Goal: Task Accomplishment & Management: Manage account settings

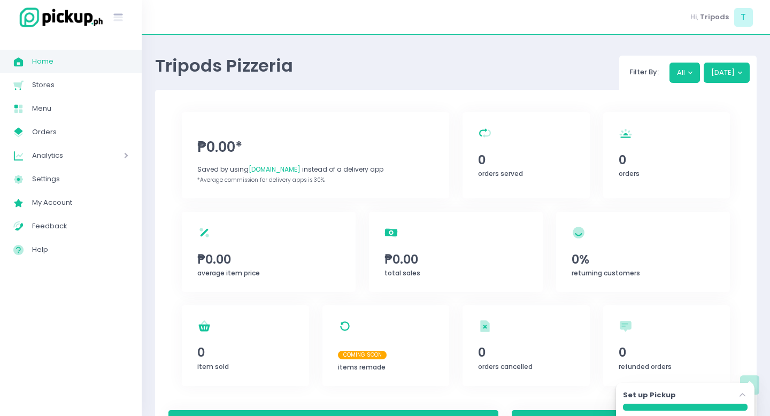
scroll to position [416, 0]
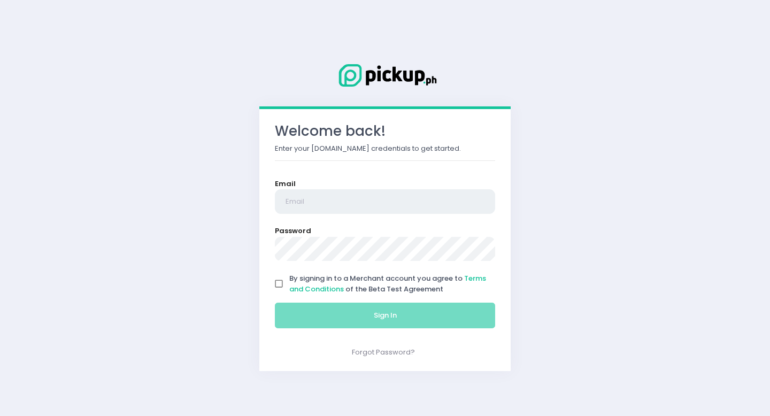
type input "tripodspizzeria@gmail.com"
click at [285, 287] on input "By signing in to a Merchant account you agree to Terms and Conditions of the Be…" at bounding box center [279, 284] width 20 height 20
checkbox input "true"
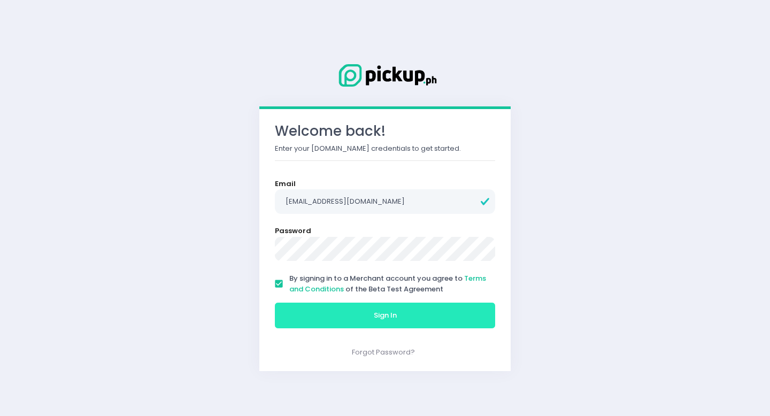
click at [308, 315] on button "Sign In" at bounding box center [385, 316] width 220 height 26
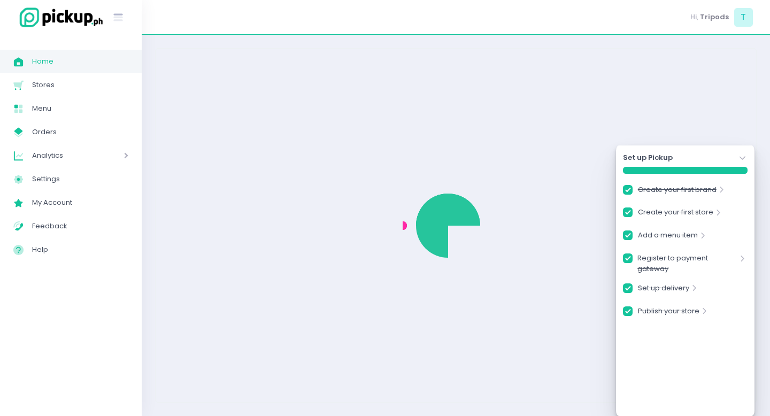
checkbox input "true"
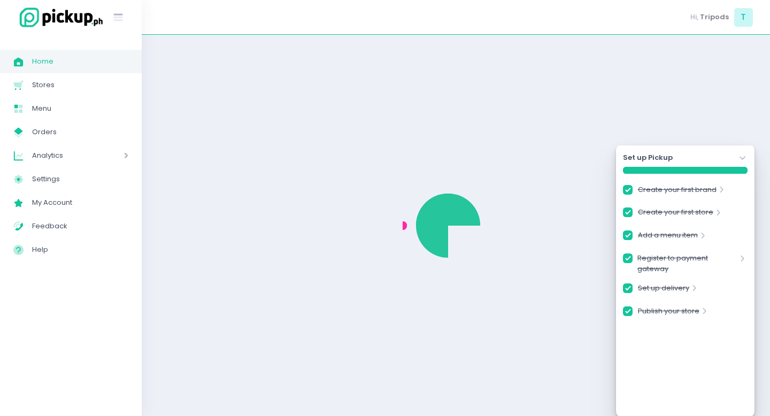
checkbox input "true"
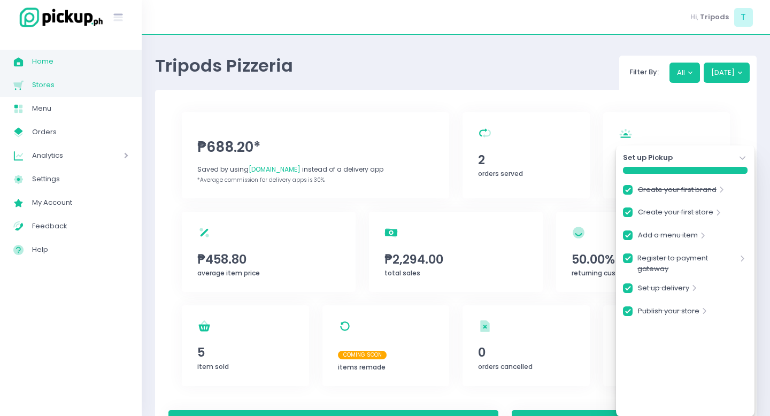
click at [45, 81] on span "Stores" at bounding box center [80, 85] width 96 height 14
checkbox input "true"
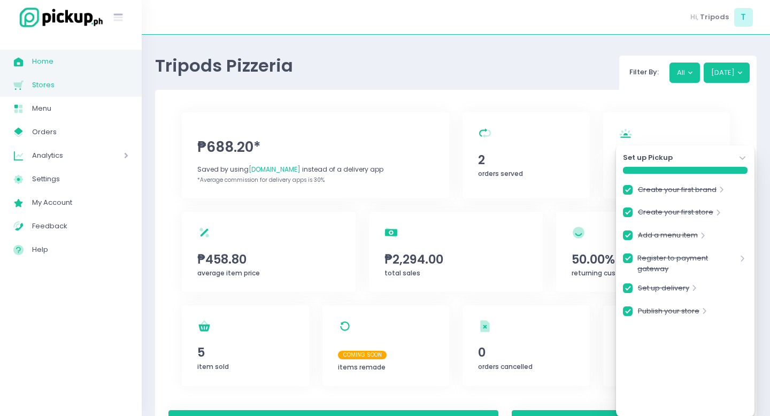
checkbox input "true"
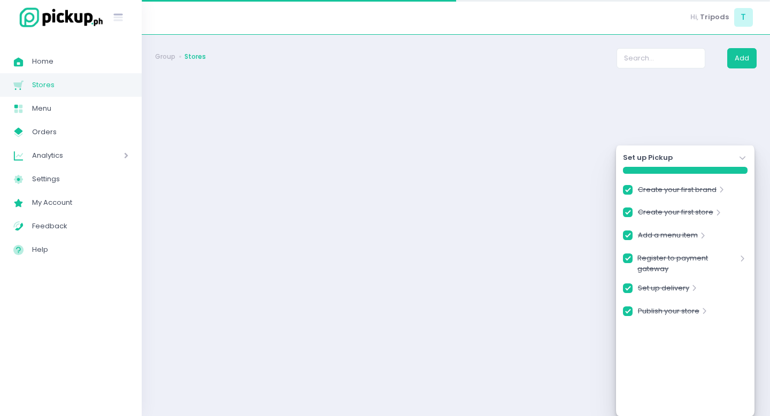
checkbox input "true"
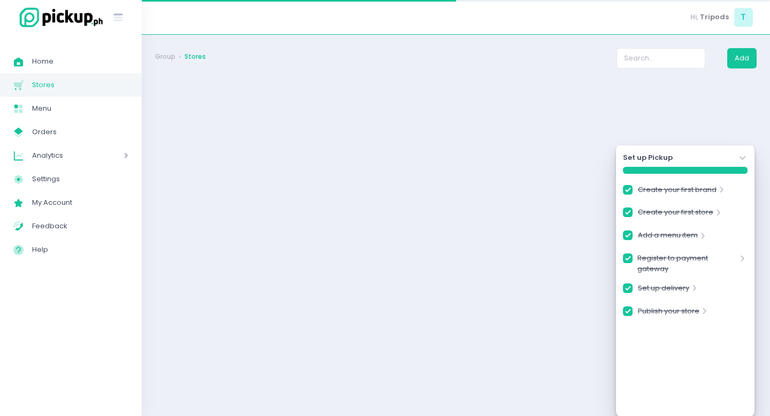
checkbox input "true"
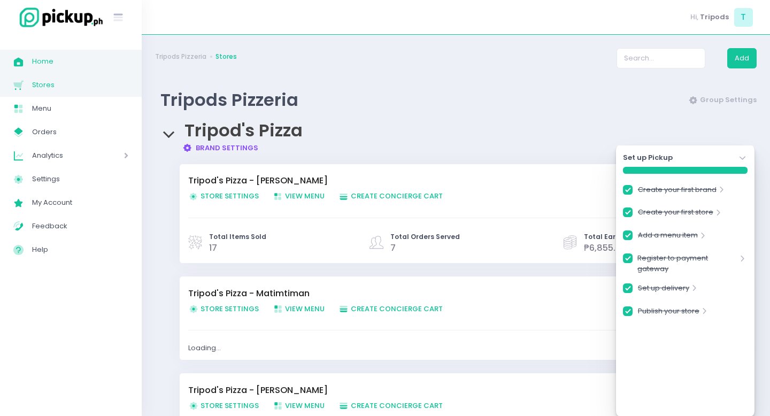
click at [78, 65] on span "Home" at bounding box center [80, 62] width 96 height 14
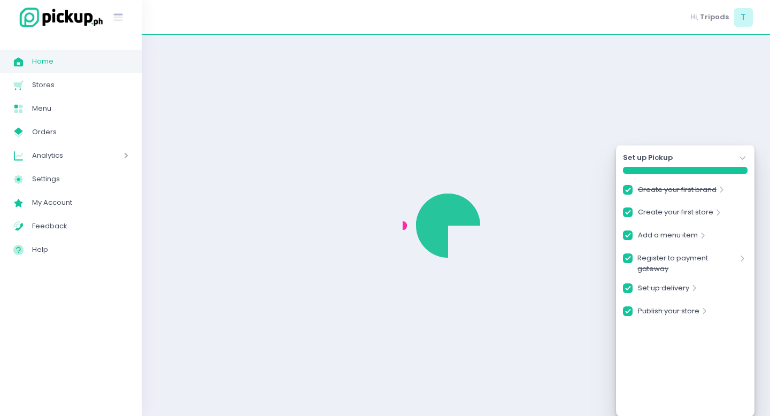
checkbox input "true"
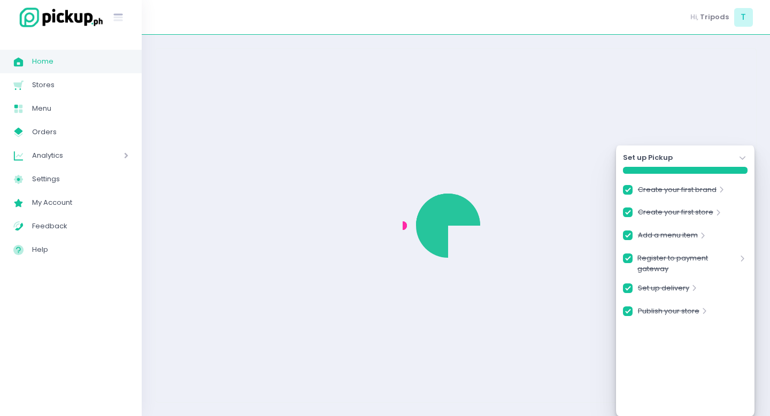
checkbox input "true"
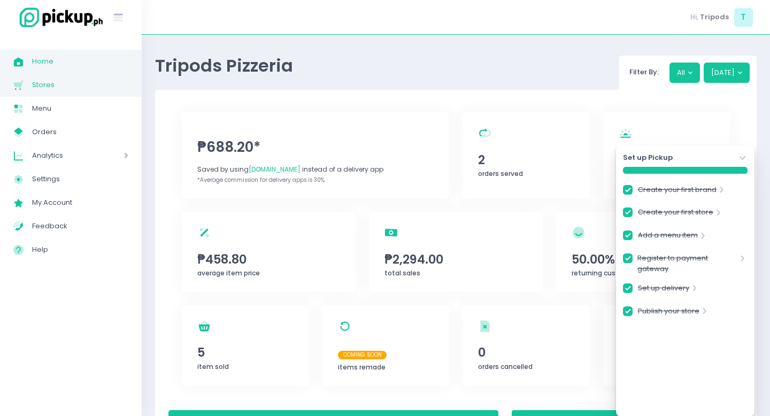
click at [29, 77] on link "Stores Created with Sketch. Stores" at bounding box center [71, 85] width 142 height 24
checkbox input "true"
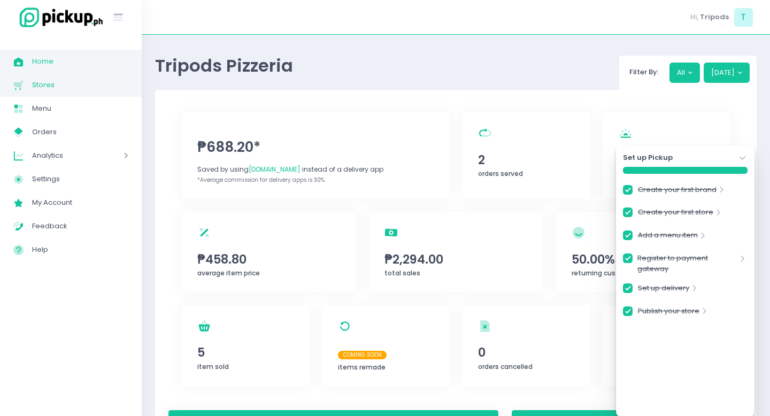
checkbox input "true"
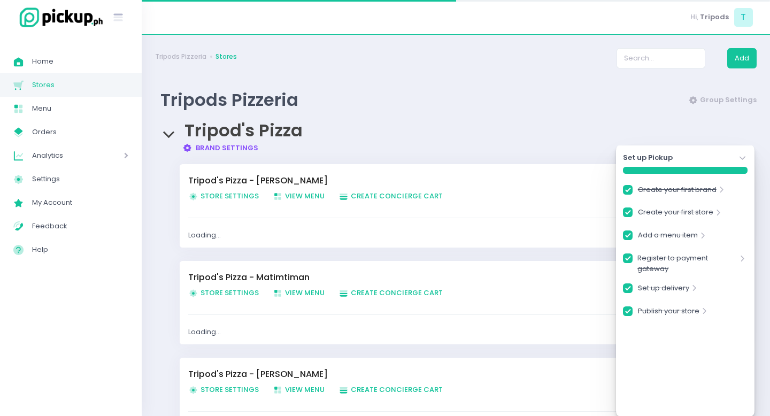
checkbox input "true"
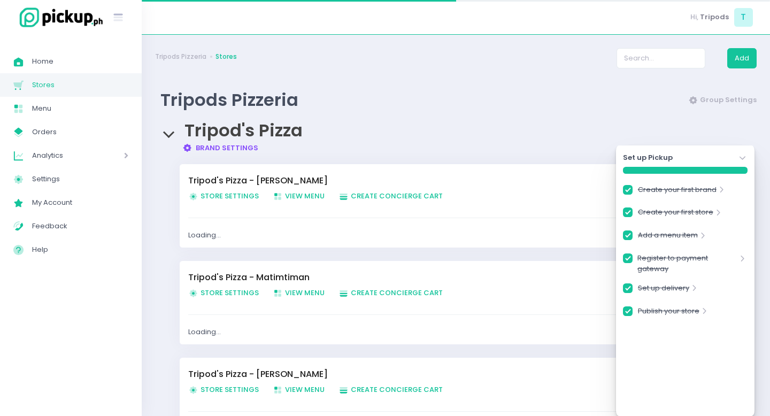
checkbox input "true"
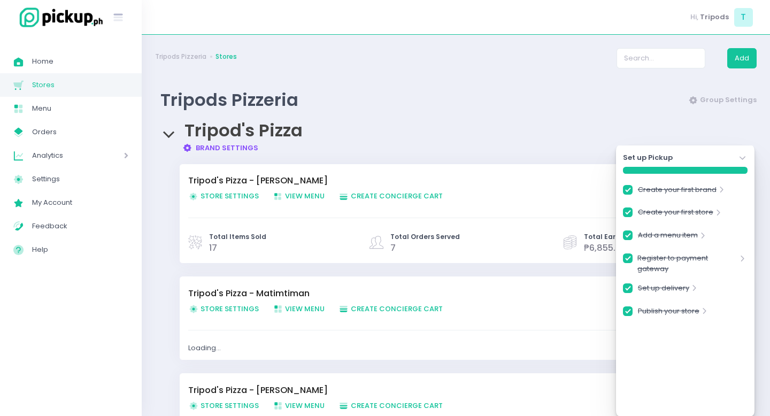
click at [219, 147] on link "Brand Settings Created with Sketch. Brand Settings" at bounding box center [220, 148] width 76 height 10
checkbox input "true"
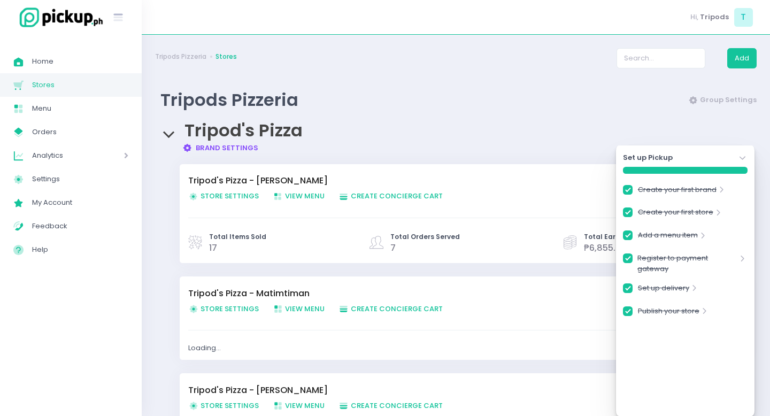
checkbox input "true"
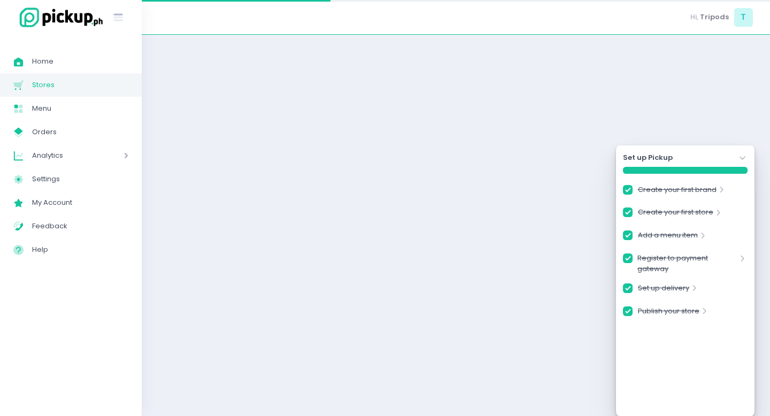
checkbox input "true"
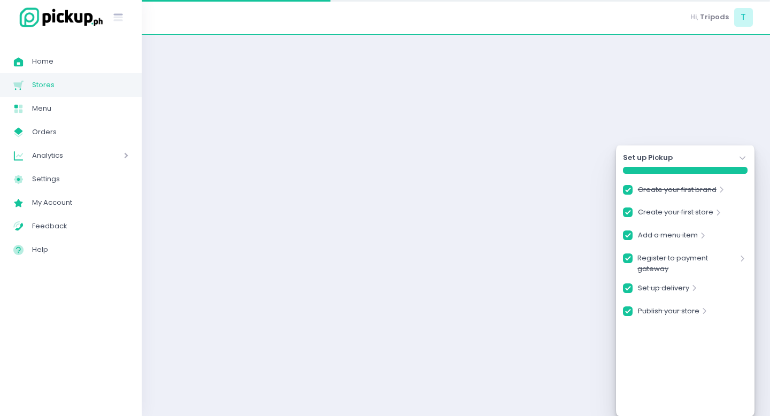
checkbox input "true"
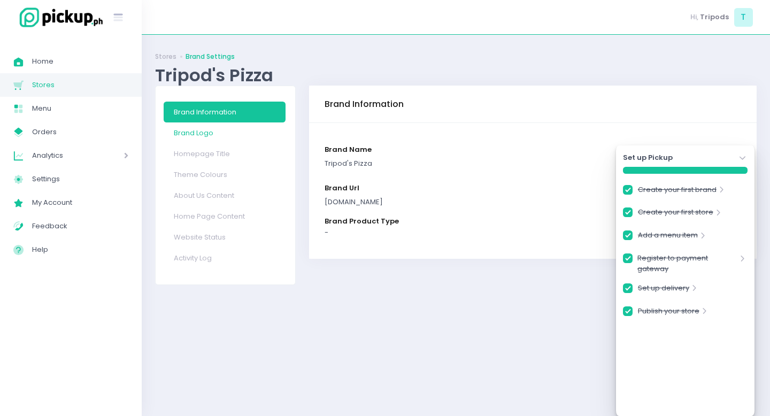
click at [199, 132] on link "Brand Logo" at bounding box center [225, 132] width 122 height 21
checkbox input "true"
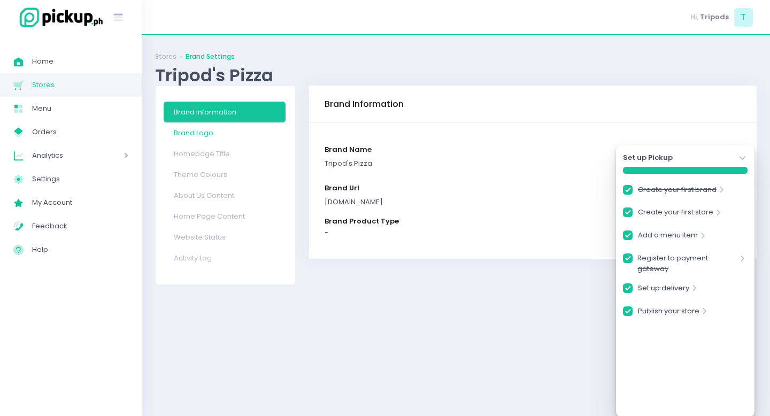
checkbox input "true"
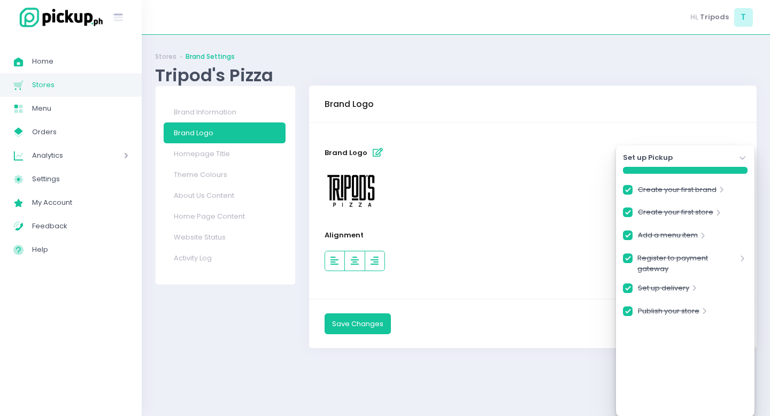
click at [743, 157] on icon "Stockholm-icons / Navigation / Angle-down Created with Sketch." at bounding box center [742, 158] width 11 height 11
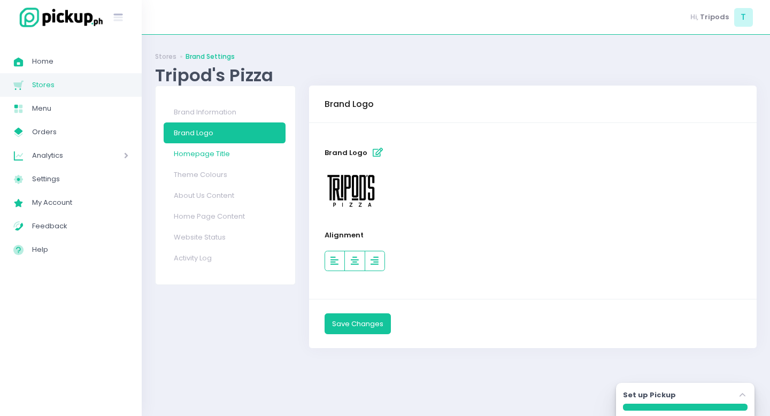
click at [209, 156] on link "Homepage Title" at bounding box center [225, 153] width 122 height 21
select select "normal"
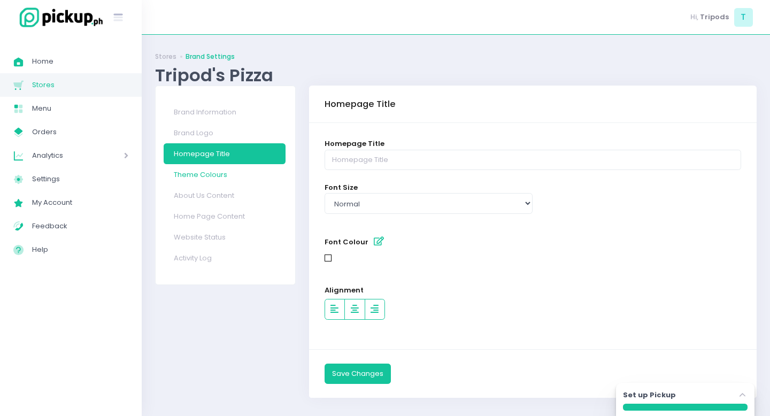
click at [206, 180] on link "Theme Colours" at bounding box center [225, 174] width 122 height 21
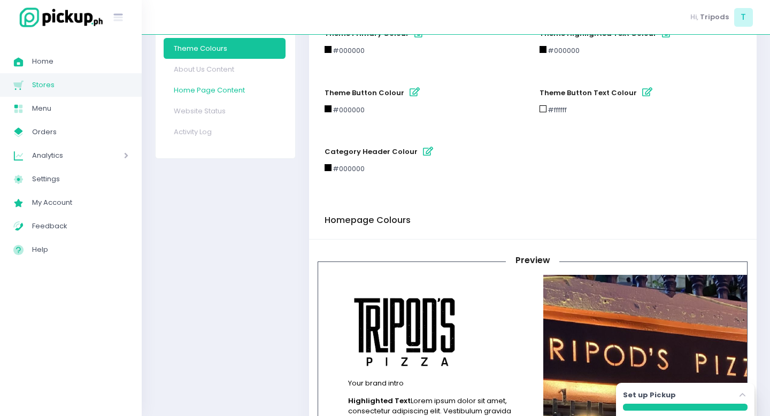
scroll to position [72, 0]
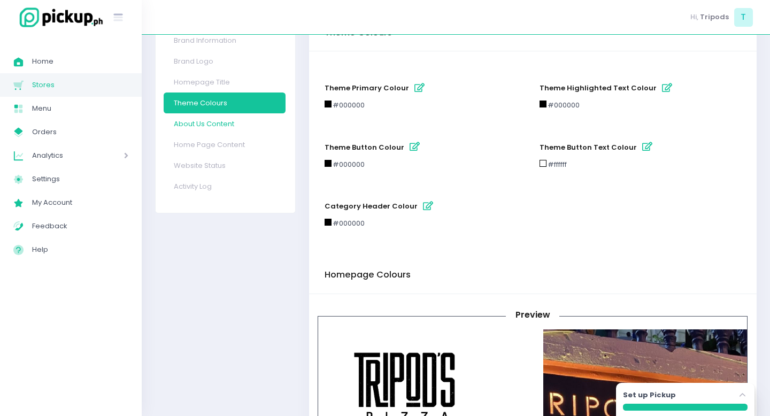
click at [194, 129] on link "About Us Content" at bounding box center [225, 123] width 122 height 21
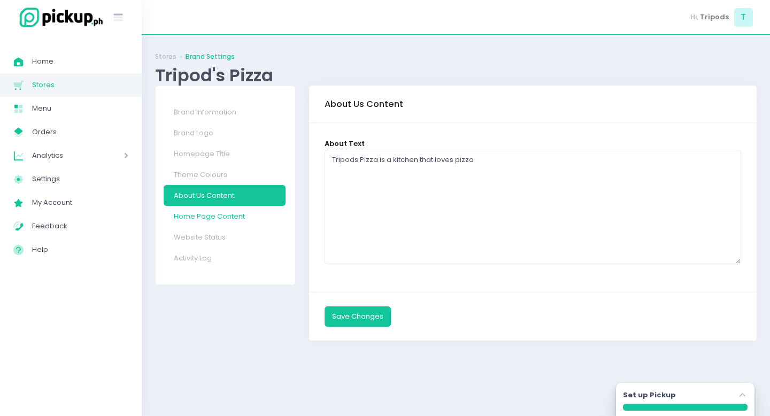
click at [229, 214] on link "Home Page Content" at bounding box center [225, 216] width 122 height 21
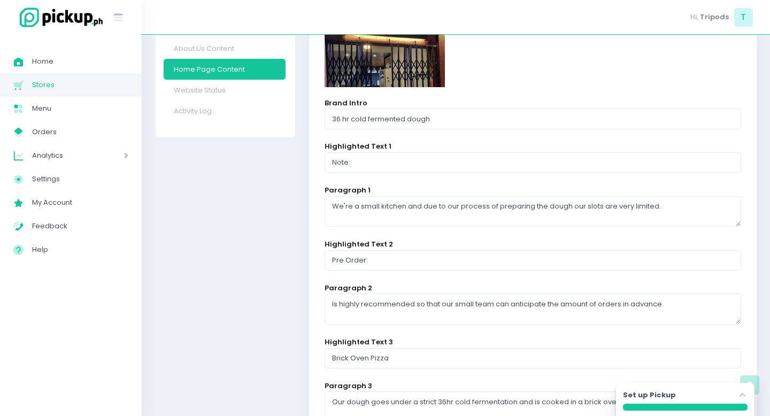
scroll to position [169, 0]
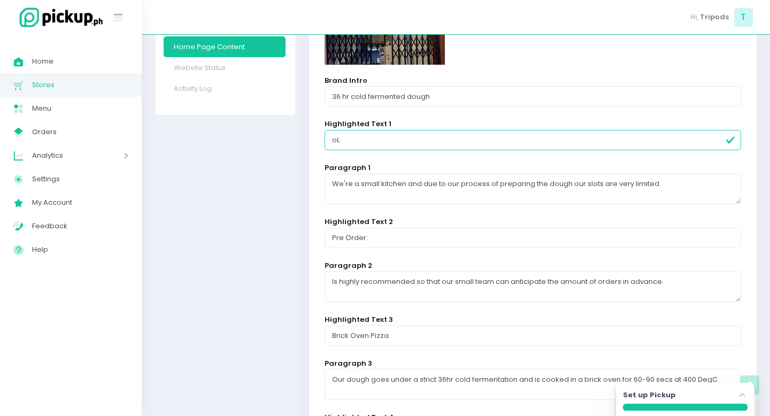
drag, startPoint x: 354, startPoint y: 143, endPoint x: 314, endPoint y: 139, distance: 40.3
click at [314, 139] on div "homepage background Brand Intro 36 hr cold fermented dough Highlighted Text 1 o…" at bounding box center [533, 260] width 448 height 615
drag, startPoint x: 364, startPoint y: 144, endPoint x: 305, endPoint y: 142, distance: 58.8
click at [305, 142] on div "Brand Information brand name Tripod's Pizza brand url tripodspizza.pickup.ph br…" at bounding box center [532, 273] width 461 height 715
type input "Location"
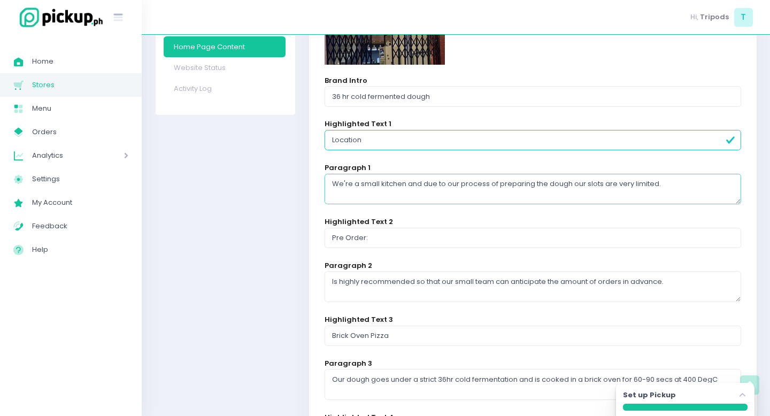
drag, startPoint x: 662, startPoint y: 181, endPoint x: 314, endPoint y: 188, distance: 348.1
click at [314, 188] on div "homepage background Brand Intro 36 hr cold fermented dough Highlighted Text 1 L…" at bounding box center [533, 260] width 448 height 615
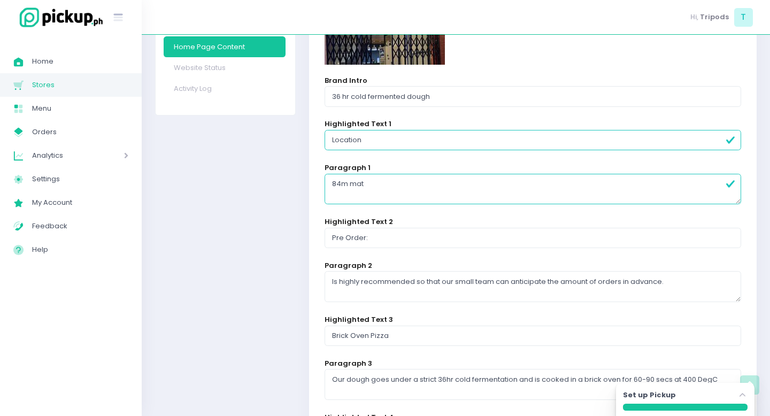
type textarea "84m mat"
click at [380, 143] on input "Location" at bounding box center [533, 140] width 416 height 20
type input "Locations"
paste textarea "matimtiman street, teachers village east 1101, Quezon City"
drag, startPoint x: 380, startPoint y: 179, endPoint x: 237, endPoint y: 169, distance: 143.1
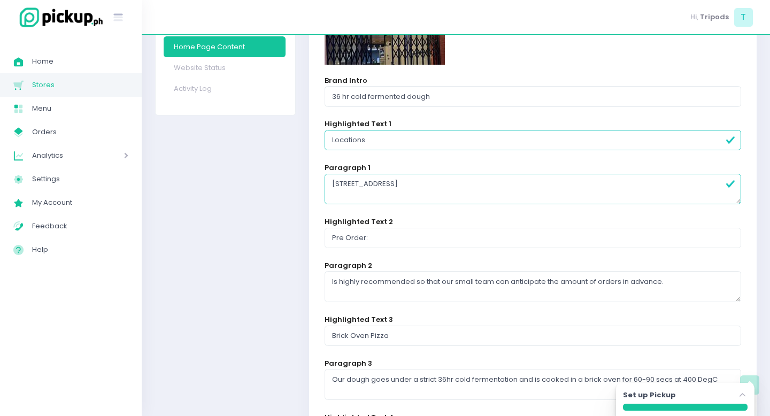
click at [340, 181] on textarea "84 matimtiman street, teachers village east 1101, Quezon City" at bounding box center [533, 189] width 416 height 31
click at [569, 183] on textarea "84m matimtiman street, teachers village east 1101, Quezon City" at bounding box center [533, 189] width 416 height 31
click at [333, 183] on textarea "84m matimtiman street, teachers village east 1101, Quezon City" at bounding box center [533, 189] width 416 height 31
click at [563, 187] on textarea "- 84m matimtiman street, teachers village east 1101, Quezon City" at bounding box center [533, 189] width 416 height 31
click at [333, 181] on textarea "- 84m matimtiman street, teachers village east 1101, Quezon City" at bounding box center [533, 189] width 416 height 31
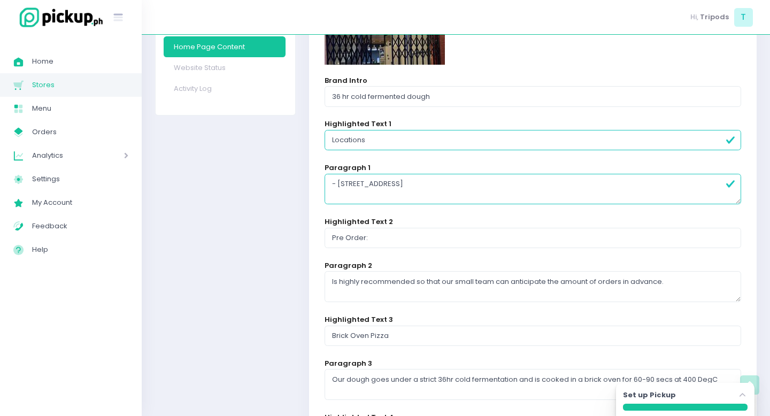
click at [333, 181] on textarea "- 84m matimtiman street, teachers village east 1101, Quezon City" at bounding box center [533, 189] width 416 height 31
click at [335, 196] on textarea "Quezon City: 84m matimtiman street, teachers village east 1101, Quezon City" at bounding box center [533, 189] width 416 height 31
paste textarea "nit 201 at Wilson Park Square 195 Wilson St., Santa Lucia 1500 City of San Juan"
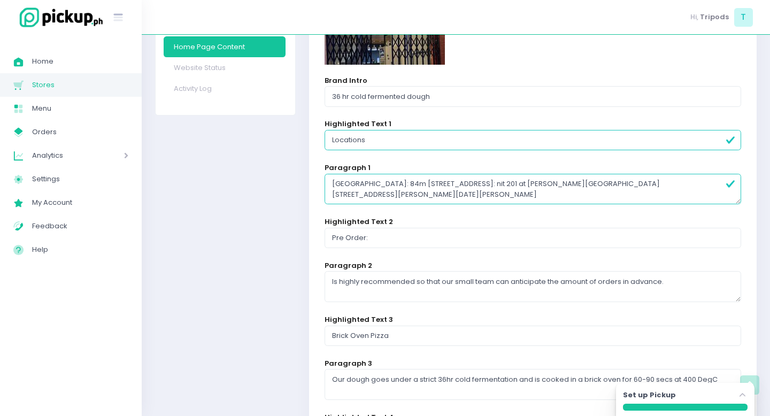
click at [384, 193] on textarea "Quezon City: 84m matimtiman street, teachers village east 1101, Quezon City San…" at bounding box center [533, 189] width 416 height 31
click at [600, 187] on textarea "Quezon City: 84m matimtiman street, teachers village east 1101, Quezon City San…" at bounding box center [533, 189] width 416 height 31
click at [380, 184] on textarea "Quezon City: 84m matimtiman street, teachers village east 1101, Quezon City San…" at bounding box center [533, 189] width 416 height 31
click at [601, 191] on textarea "Quezon City84m matimtiman street, teachers village east 1101, Quezon City San J…" at bounding box center [533, 189] width 416 height 31
click at [593, 182] on textarea "Quezon City84m matimtiman street, teachers village east 1101, Quezon City San J…" at bounding box center [533, 189] width 416 height 31
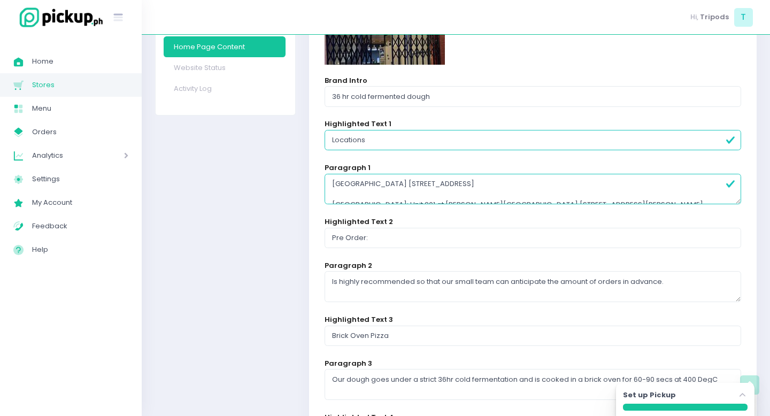
click at [374, 181] on textarea "Quezon City84m matimtiman street, teachers village east 1101, Quezon City San J…" at bounding box center [533, 189] width 416 height 31
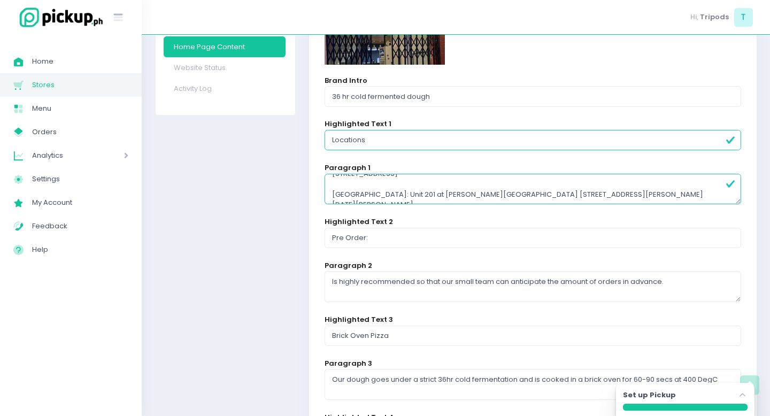
scroll to position [0, 0]
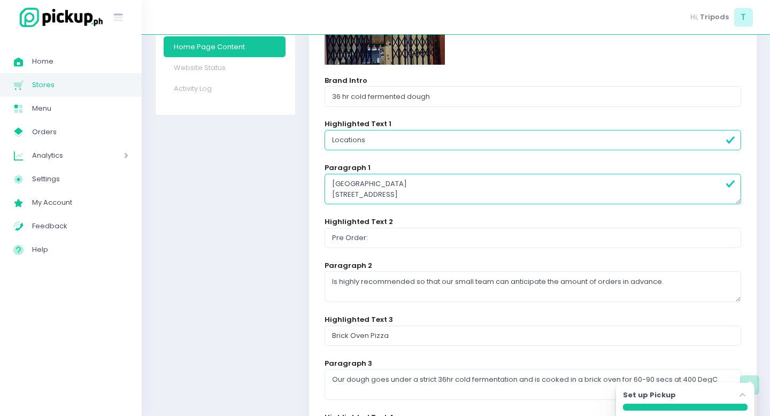
click at [554, 194] on textarea "Quezon City 84m matimtiman street, teachers village east 1101, Quezon City San …" at bounding box center [533, 189] width 416 height 31
paste textarea "0906856503"
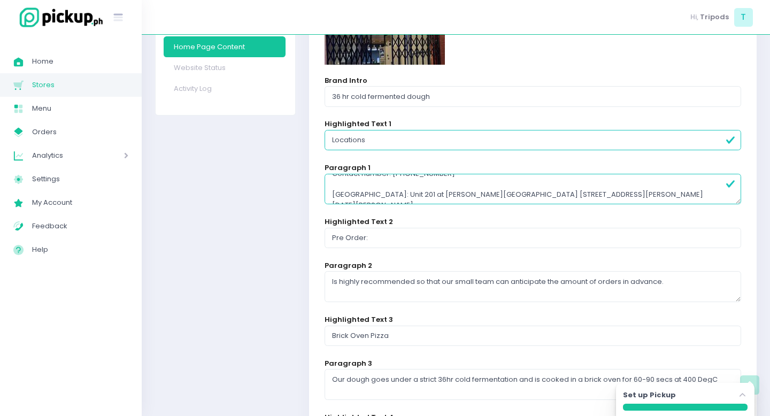
scroll to position [21, 0]
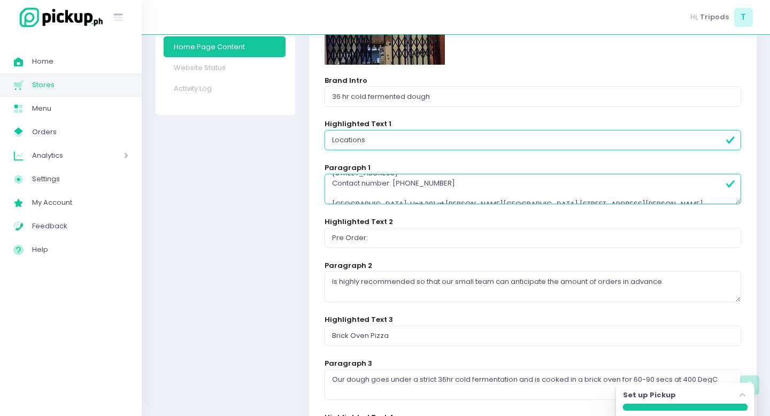
drag, startPoint x: 443, startPoint y: 186, endPoint x: 331, endPoint y: 182, distance: 111.8
click at [331, 182] on textarea "Quezon City 84m matimtiman street, teachers village east 1101, Quezon City Cont…" at bounding box center [533, 189] width 416 height 31
click at [670, 200] on textarea "Quezon City 84m matimtiman street, teachers village east 1101, Quezon City Cont…" at bounding box center [533, 189] width 416 height 31
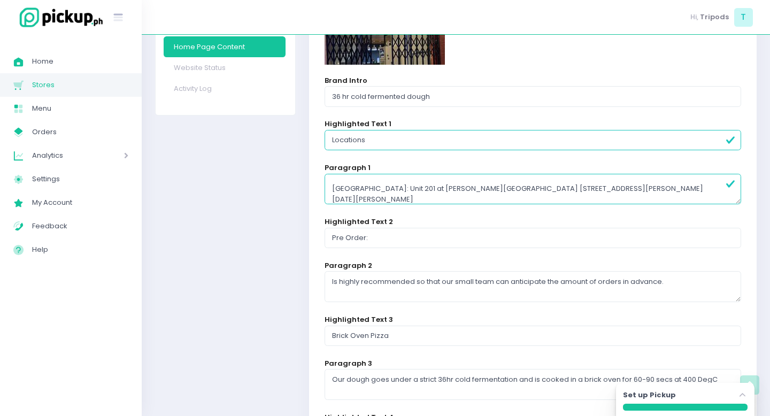
paste textarea "Contact number: 0906856503"
click at [414, 199] on textarea "Quezon City 84m matimtiman street, teachers village east 1101, Quezon City Cont…" at bounding box center [533, 189] width 416 height 31
paste textarea "09621301673"
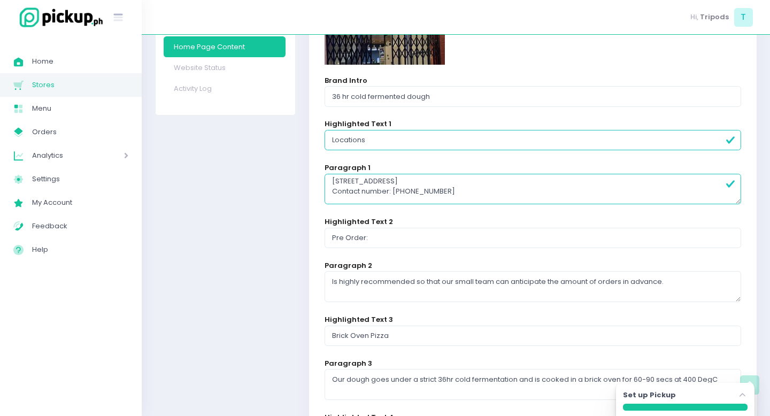
click at [455, 188] on textarea "Quezon City 84m matimtiman street, teachers village east 1101, Quezon City Cont…" at bounding box center [533, 189] width 416 height 31
drag, startPoint x: 393, startPoint y: 199, endPoint x: 319, endPoint y: 197, distance: 74.4
click at [337, 198] on textarea "Quezon City 84m matimtiman street, teachers village east 1101, Quezon City Cont…" at bounding box center [533, 189] width 416 height 31
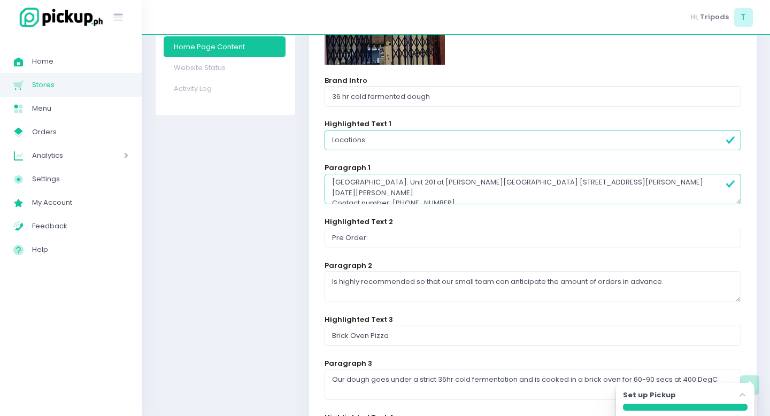
scroll to position [45, 0]
click at [454, 196] on textarea "Quezon City 84m matimtiman street, teachers village east 1101, Quezon City Cont…" at bounding box center [533, 189] width 416 height 31
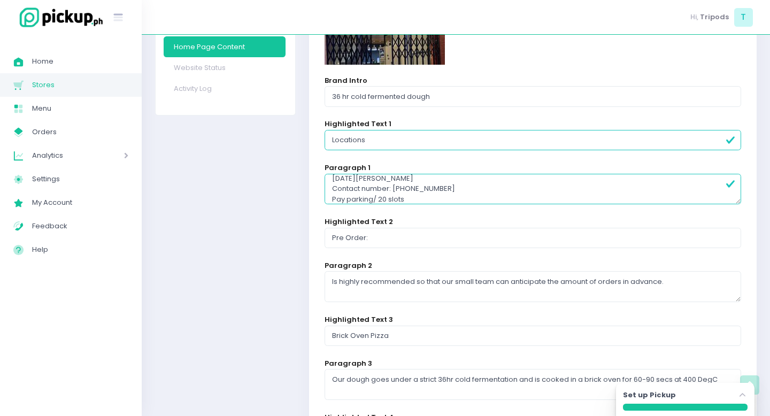
scroll to position [63, 0]
drag, startPoint x: 420, startPoint y: 197, endPoint x: 373, endPoint y: 190, distance: 47.1
click at [373, 190] on textarea "Quezon City 84m matimtiman street, teachers village east 1101, Quezon City Cont…" at bounding box center [533, 189] width 416 height 31
type textarea "Quezon City 84m matimtiman street, teachers village east 1101, Quezon City Cont…"
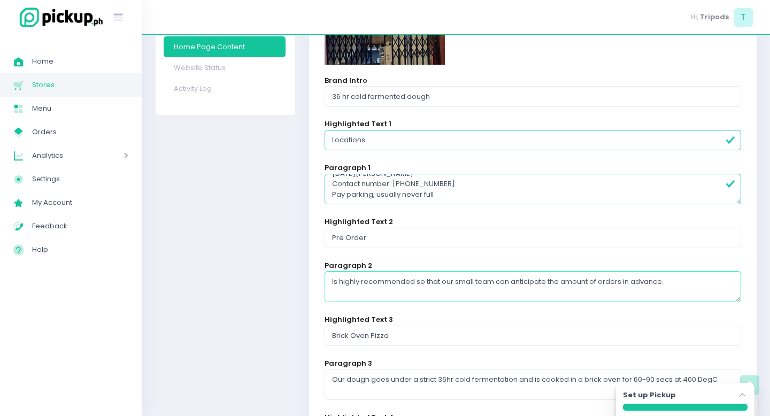
click at [384, 279] on textarea "Is highly recommended so that our small team can anticipate the amount of order…" at bounding box center [533, 286] width 416 height 31
drag, startPoint x: 676, startPoint y: 285, endPoint x: 328, endPoint y: 278, distance: 347.6
click at [328, 278] on textarea "Is highly recommended so that our small team can anticipate the amount of order…" at bounding box center [533, 286] width 416 height 31
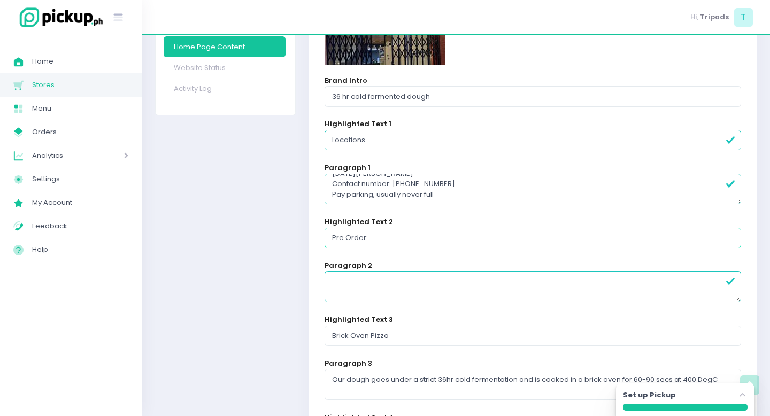
drag, startPoint x: 385, startPoint y: 233, endPoint x: 323, endPoint y: 230, distance: 62.1
click at [323, 230] on div "homepage background Brand Intro 36 hr cold fermented dough Highlighted Text 1 L…" at bounding box center [533, 260] width 448 height 615
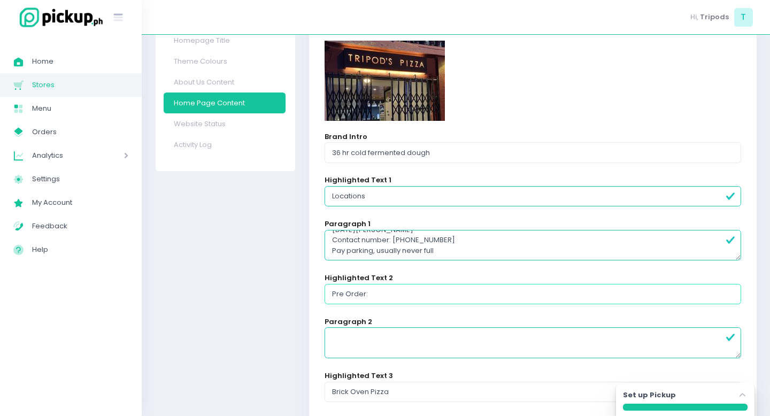
scroll to position [112, 0]
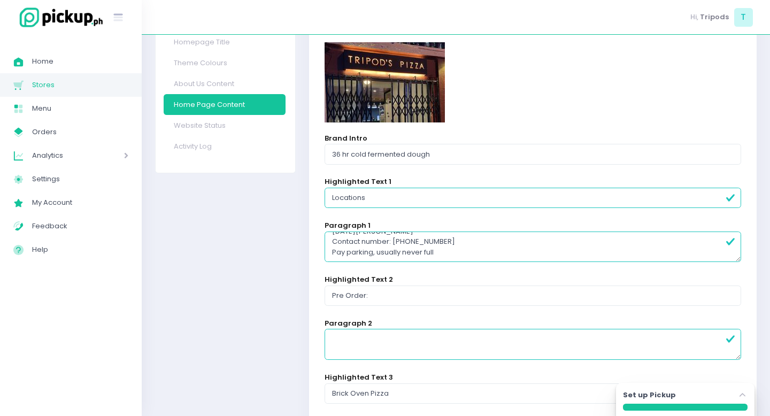
click at [343, 195] on input "Locations" at bounding box center [533, 198] width 416 height 20
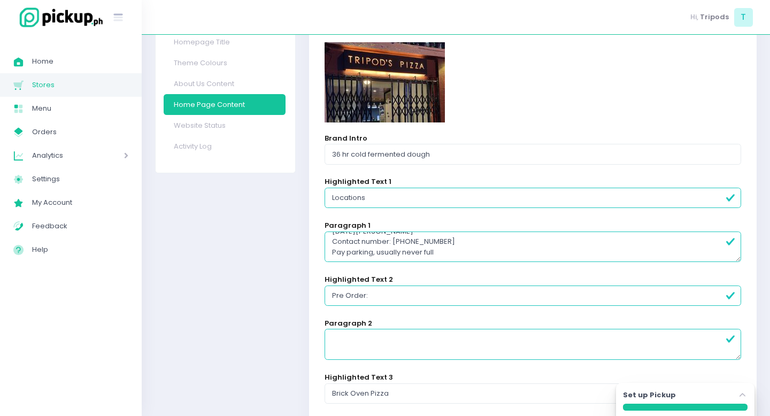
click at [343, 195] on input "Locations" at bounding box center [533, 198] width 416 height 20
click at [376, 295] on input "Pre Order:" at bounding box center [533, 295] width 416 height 20
click at [361, 345] on textarea at bounding box center [533, 344] width 416 height 31
type input "Locations"
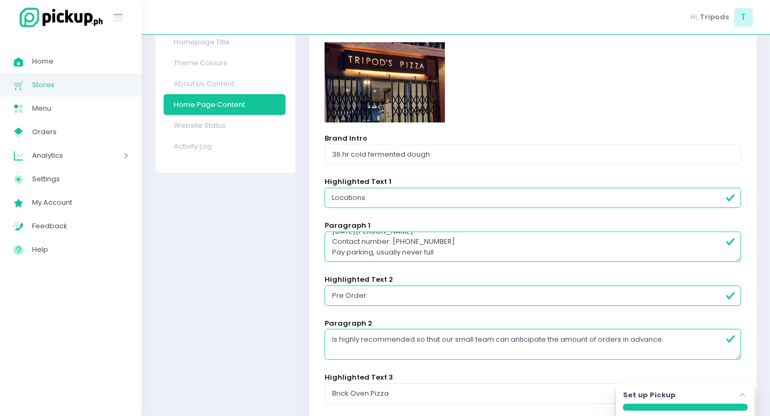
click at [450, 338] on textarea "Is highly recommended so that our small team can anticipate the amount of order…" at bounding box center [533, 344] width 416 height 31
drag, startPoint x: 416, startPoint y: 338, endPoint x: 670, endPoint y: 341, distance: 254.5
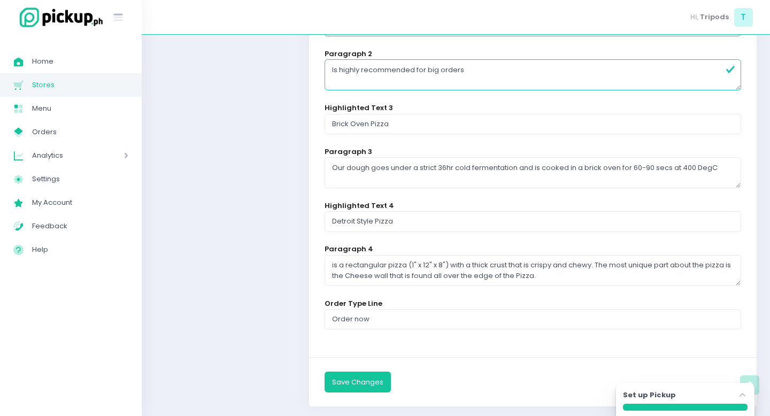
scroll to position [398, 0]
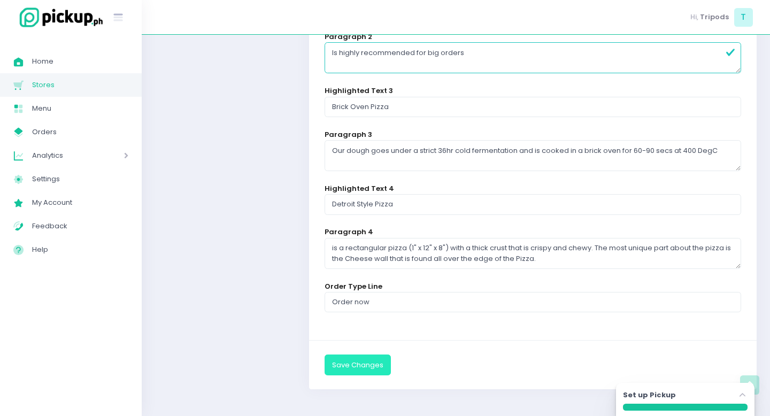
type textarea "Is highly recommended for big orders"
click at [359, 362] on button "Save Changes" at bounding box center [358, 364] width 66 height 20
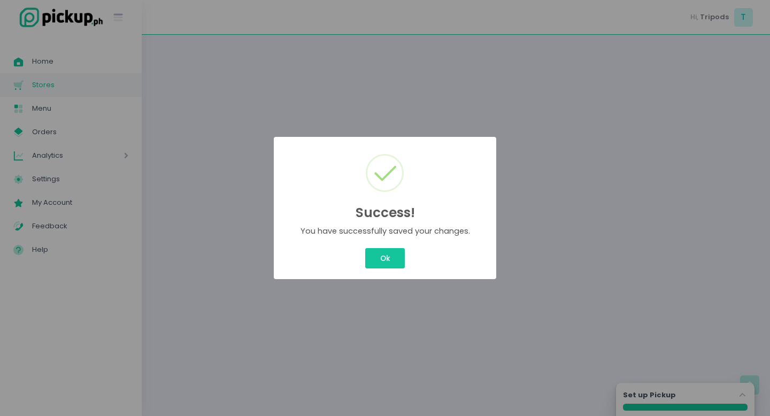
scroll to position [0, 0]
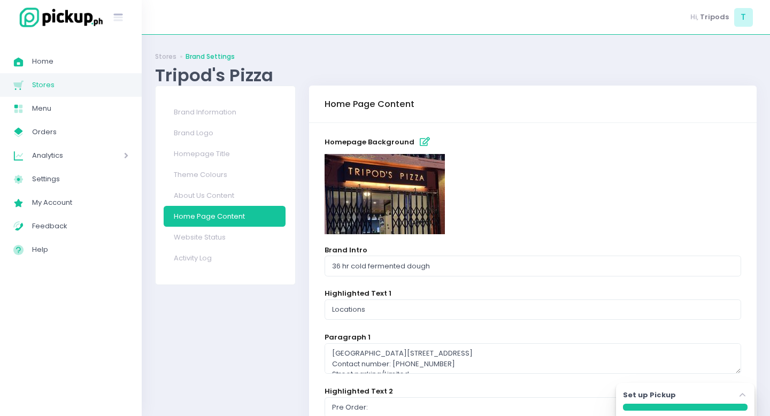
click at [388, 263] on div "Success! × You have successfully saved your changes. Ok Cancel" at bounding box center [385, 208] width 770 height 416
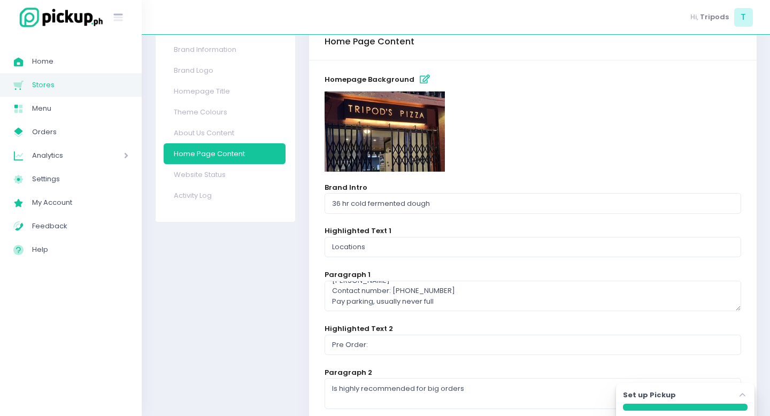
scroll to position [62, 0]
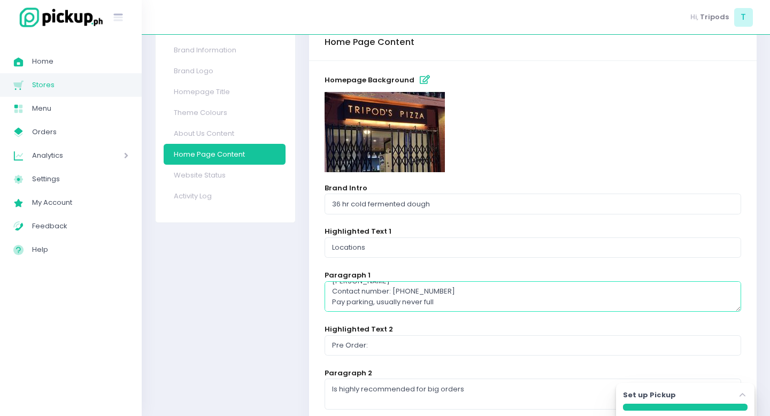
click at [380, 296] on textarea "Quezon City 84m matimtiman street, teachers village east 1101, Quezon City Cont…" at bounding box center [533, 296] width 416 height 31
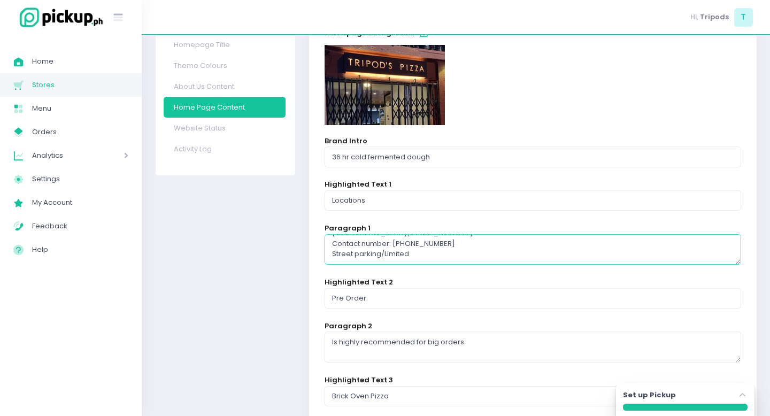
scroll to position [280, 0]
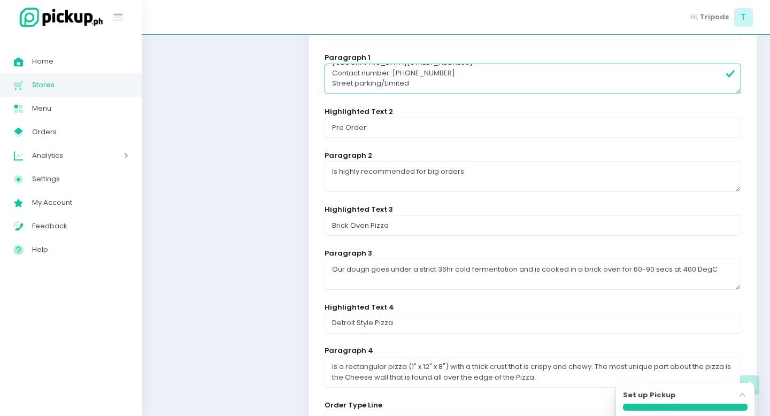
click at [333, 82] on textarea "Quezon City 84m matimtiman street, teachers village east 1101, Quezon City Cont…" at bounding box center [533, 79] width 416 height 31
click at [331, 81] on textarea "Quezon City 84m matimtiman street, teachers village east 1101, Quezon City, Con…" at bounding box center [533, 79] width 416 height 31
click at [333, 89] on textarea "Quezon City 84m matimtiman street, teachers village east 1101, Quezon City, Con…" at bounding box center [533, 79] width 416 height 31
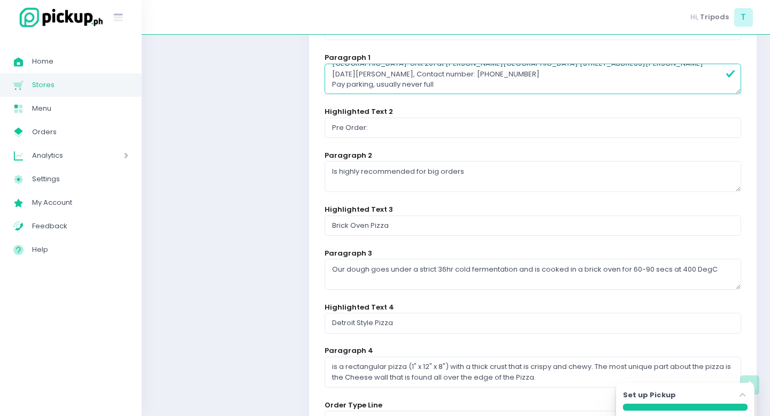
click at [331, 83] on textarea "Quezon City 84m matimtiman street, teachers village east 1101, Quezon City, Con…" at bounding box center [533, 79] width 416 height 31
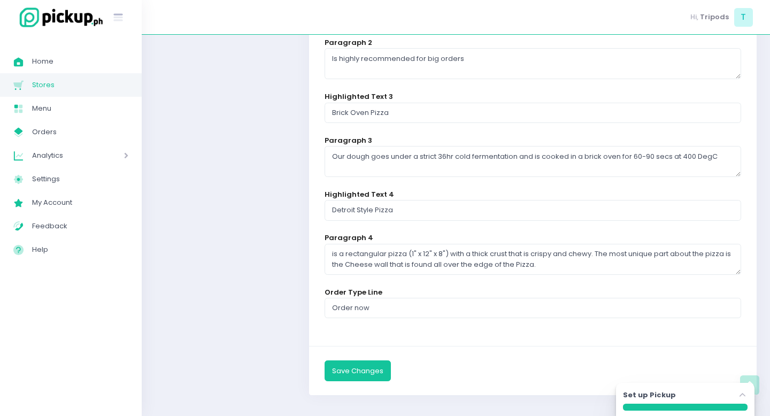
scroll to position [398, 0]
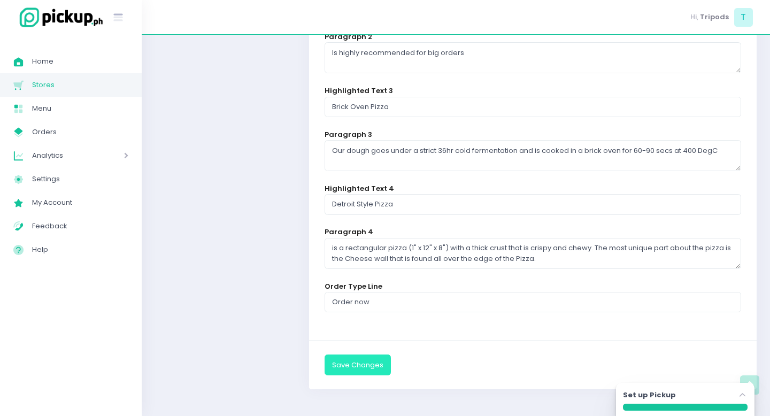
type textarea "[GEOGRAPHIC_DATA][STREET_ADDRESS], Contact number: [PHONE_NUMBER], Street parki…"
click at [355, 361] on button "Save Changes" at bounding box center [358, 364] width 66 height 20
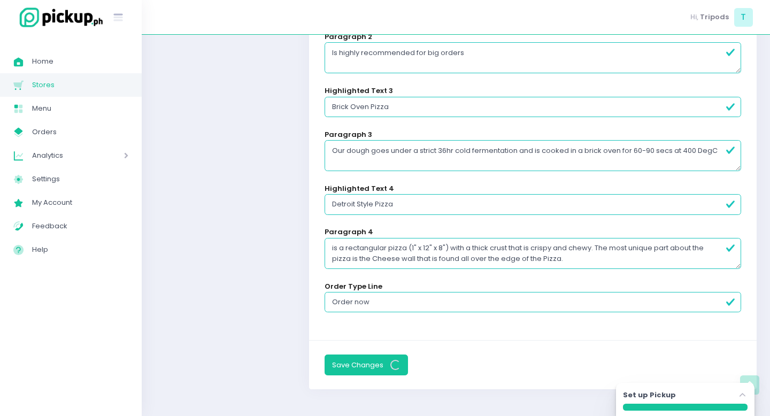
scroll to position [0, 0]
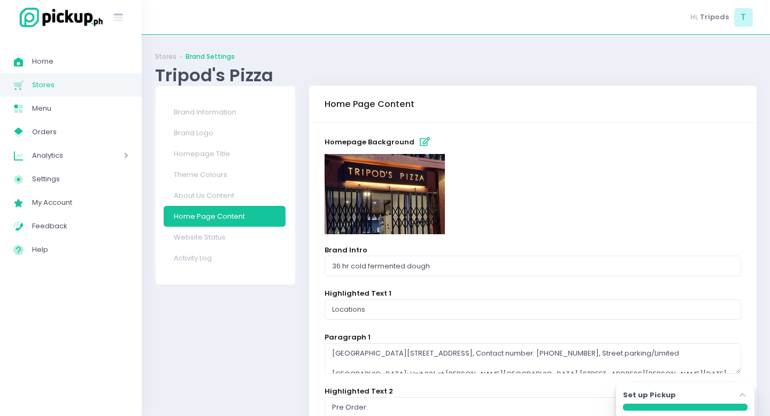
click at [420, 143] on icon "button" at bounding box center [425, 141] width 10 height 9
click at [391, 197] on img at bounding box center [385, 194] width 120 height 80
click at [421, 140] on icon "button" at bounding box center [425, 141] width 10 height 9
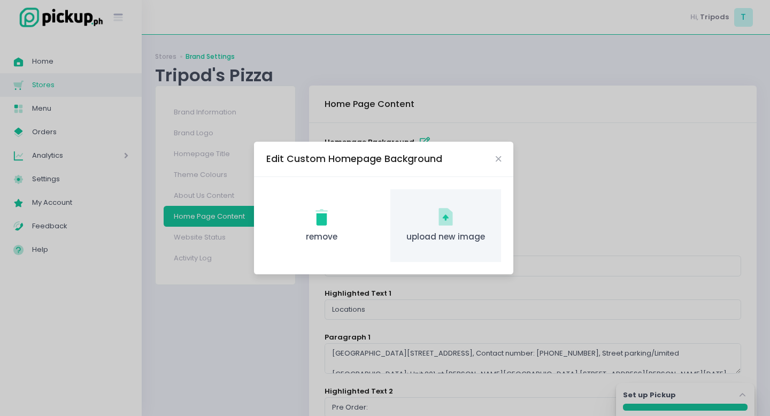
click at [447, 228] on div "upload new image Created with Sketch. upload new image" at bounding box center [445, 225] width 111 height 73
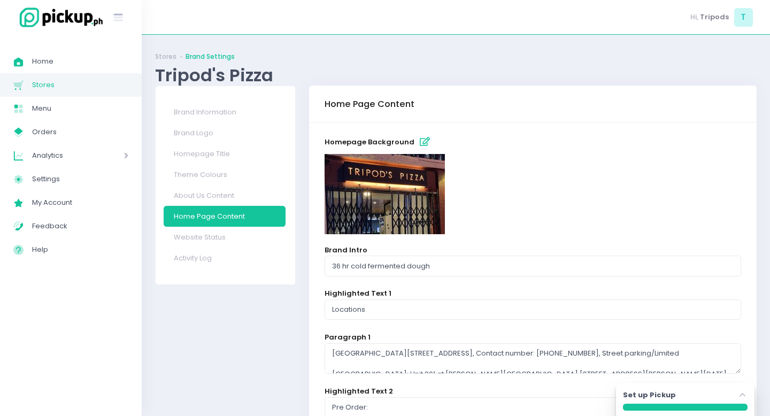
click at [420, 139] on icon "button" at bounding box center [425, 141] width 10 height 9
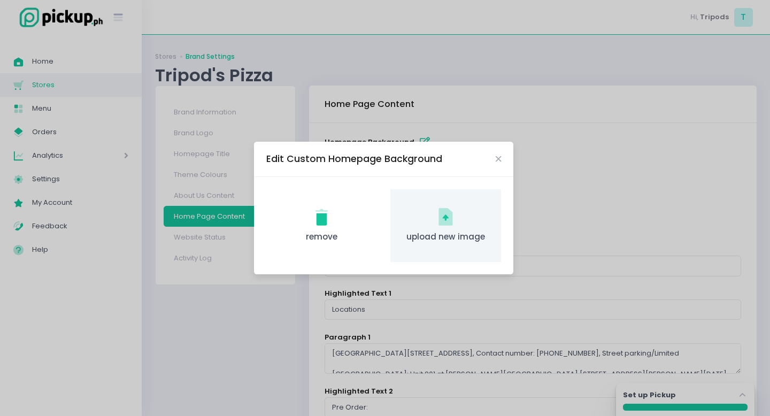
click at [452, 215] on icon "upload new image Created with Sketch." at bounding box center [445, 216] width 21 height 21
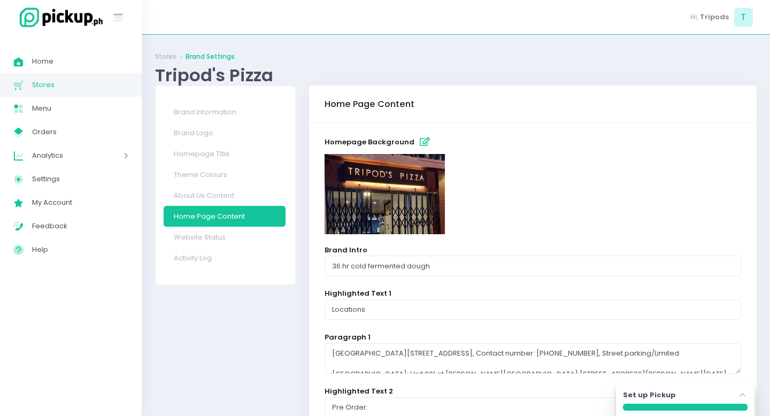
click at [412, 184] on img at bounding box center [385, 194] width 120 height 80
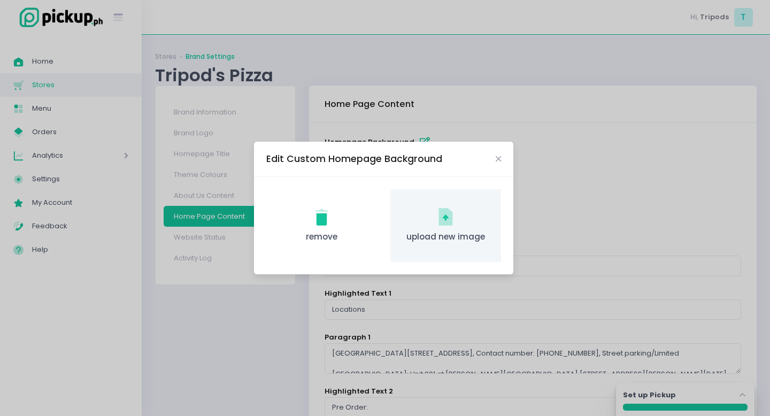
click at [453, 219] on icon "upload new image Created with Sketch." at bounding box center [445, 216] width 21 height 21
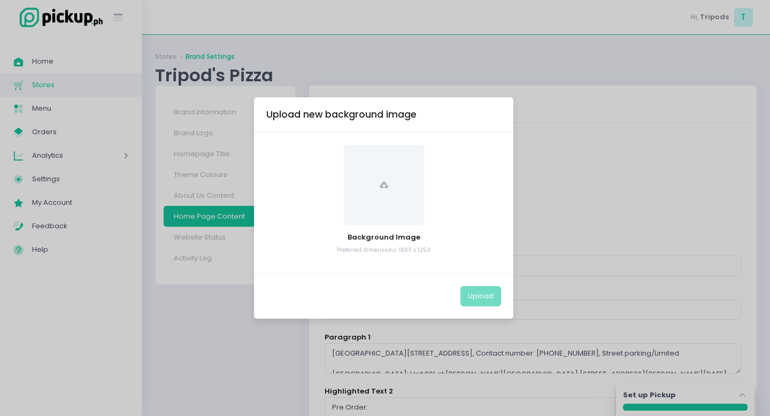
click at [376, 230] on div "Background Image Preferred dimensions: 1880 x 1253" at bounding box center [383, 200] width 235 height 110
click at [384, 197] on span at bounding box center [384, 185] width 80 height 80
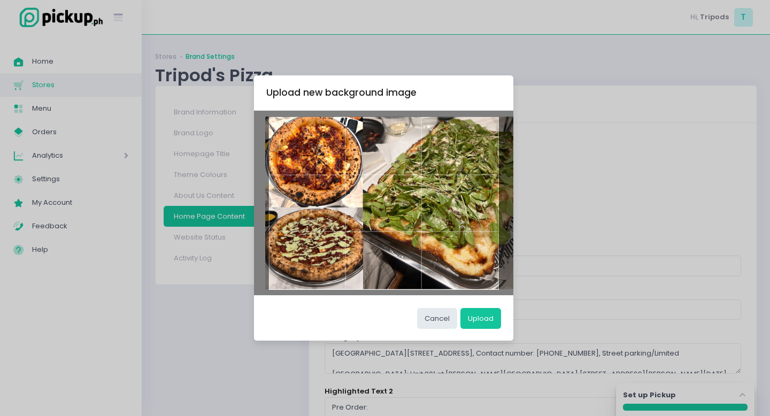
drag, startPoint x: 421, startPoint y: 226, endPoint x: 432, endPoint y: 225, distance: 11.2
click at [432, 225] on div at bounding box center [383, 203] width 230 height 173
click at [486, 323] on button "Upload" at bounding box center [480, 318] width 41 height 20
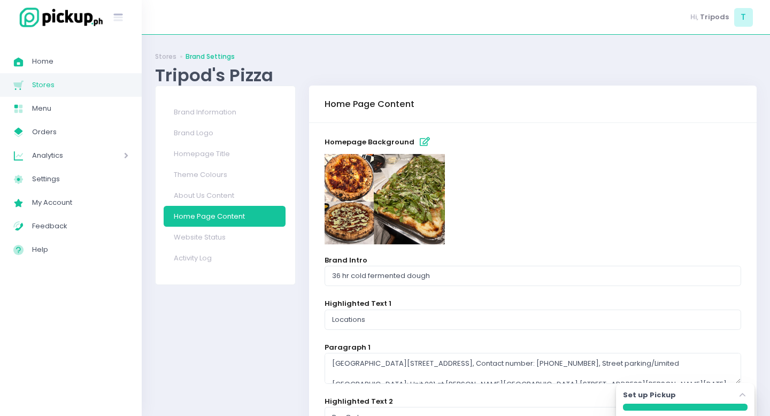
click at [390, 258] on div "Brand Intro 36 hr cold fermented dough" at bounding box center [533, 271] width 416 height 32
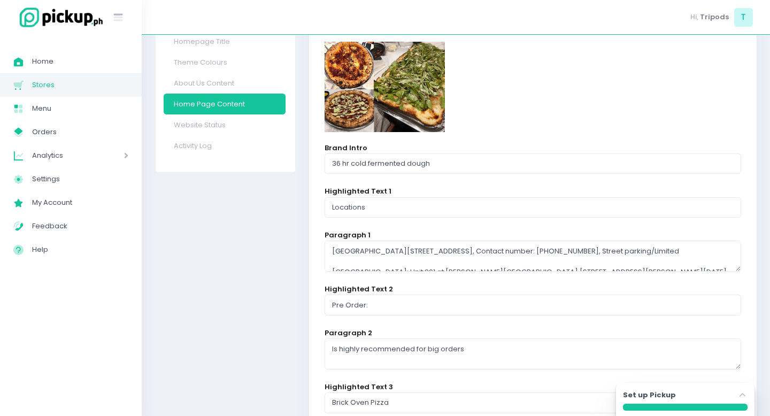
scroll to position [133, 0]
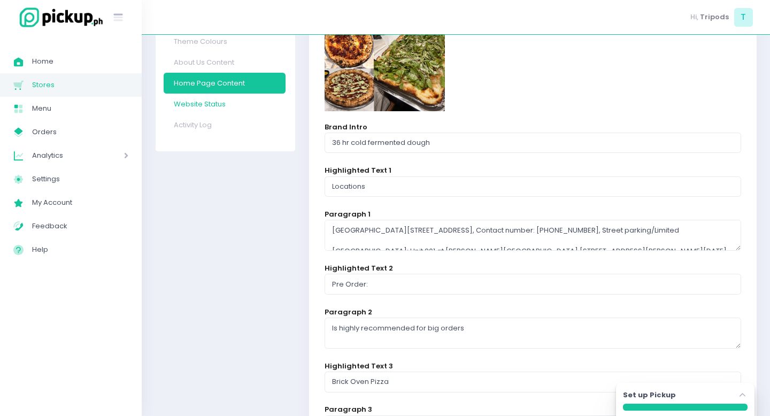
click at [189, 108] on link "Website Status" at bounding box center [225, 104] width 122 height 21
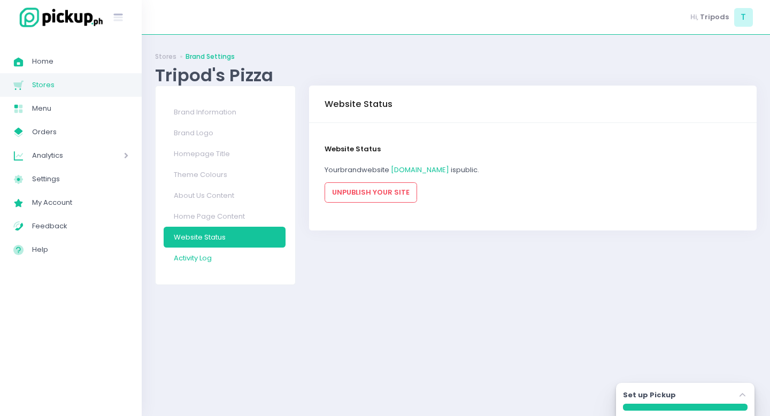
click at [198, 261] on link "Activity Log" at bounding box center [225, 258] width 122 height 21
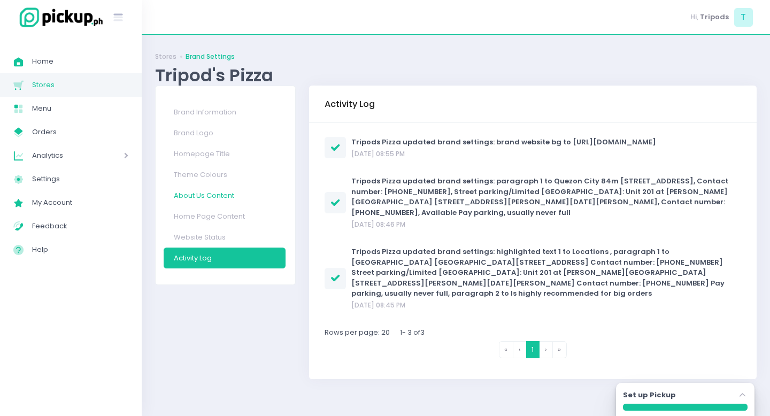
click at [222, 190] on link "About Us Content" at bounding box center [225, 195] width 122 height 21
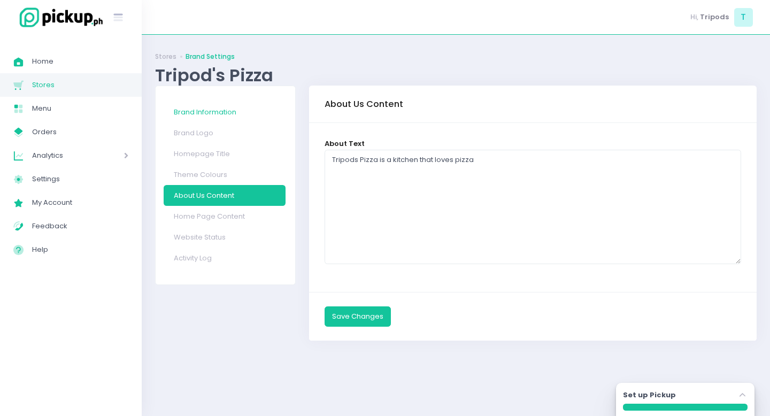
click at [207, 113] on link "Brand Information" at bounding box center [225, 112] width 122 height 21
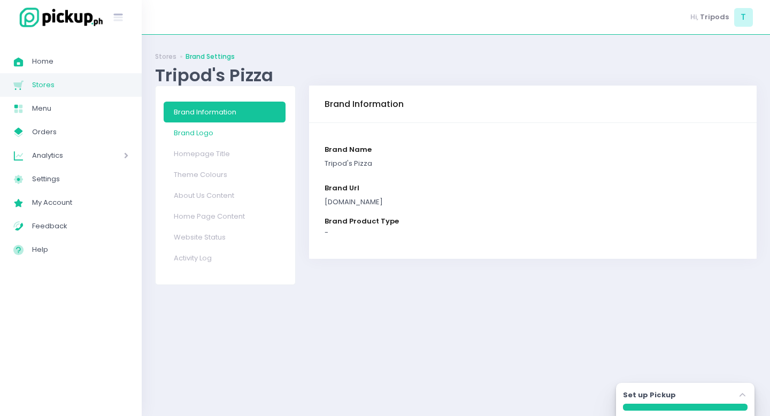
click at [193, 135] on link "Brand Logo" at bounding box center [225, 132] width 122 height 21
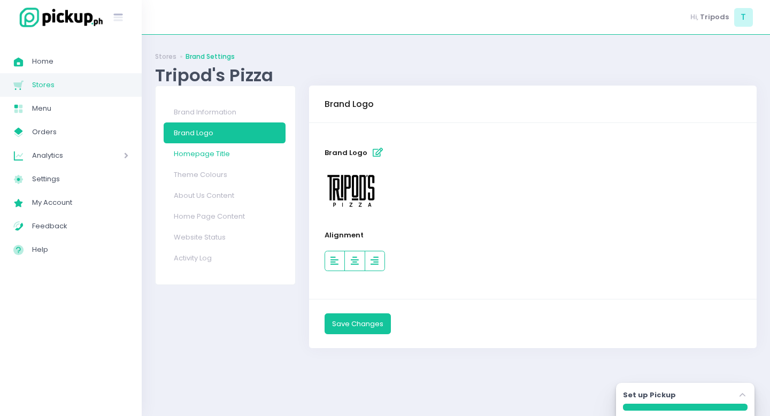
click at [195, 157] on link "Homepage Title" at bounding box center [225, 153] width 122 height 21
select select "normal"
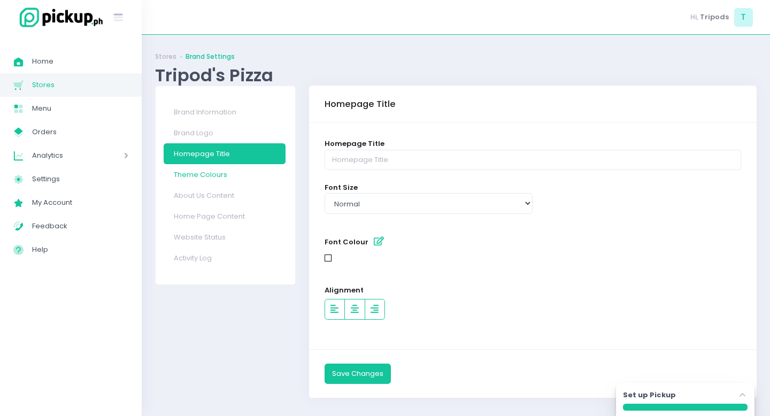
click at [194, 168] on link "Theme Colours" at bounding box center [225, 174] width 122 height 21
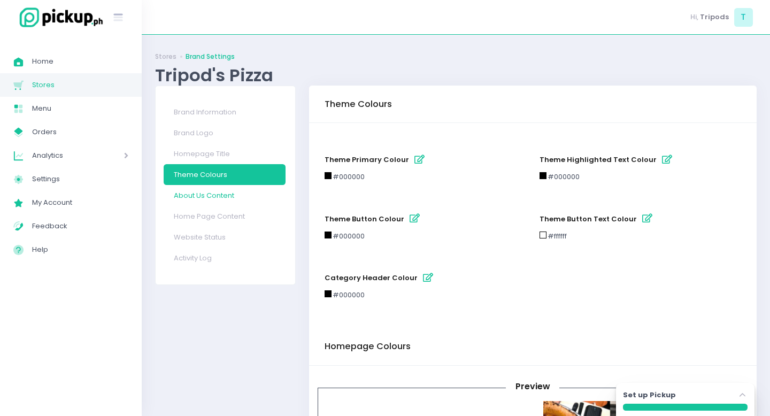
click at [204, 187] on link "About Us Content" at bounding box center [225, 195] width 122 height 21
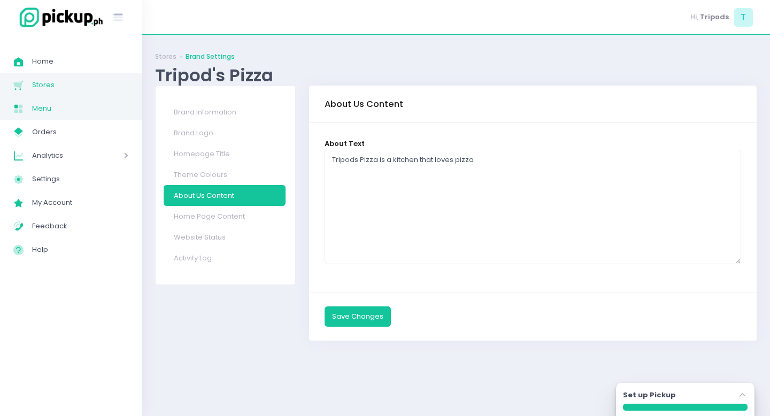
click at [52, 104] on span "Menu" at bounding box center [80, 109] width 96 height 14
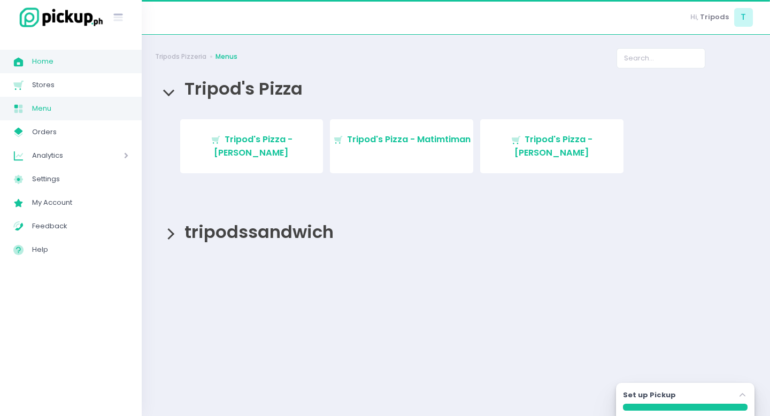
click at [47, 67] on span "Home" at bounding box center [80, 62] width 96 height 14
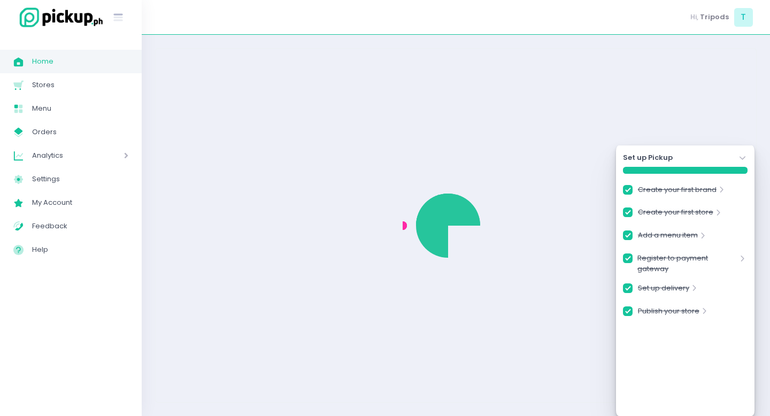
checkbox input "true"
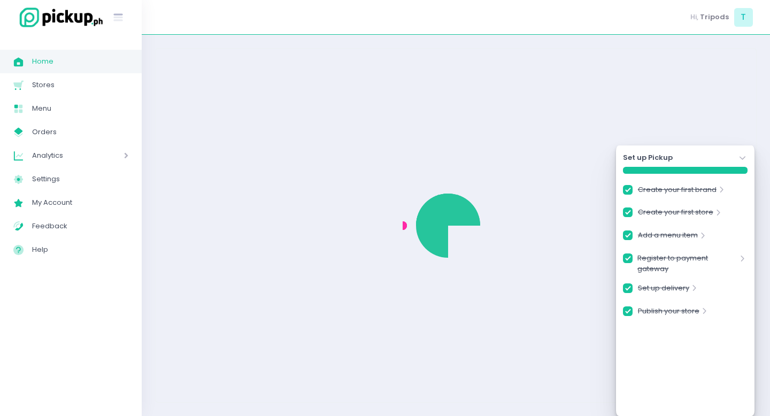
checkbox input "true"
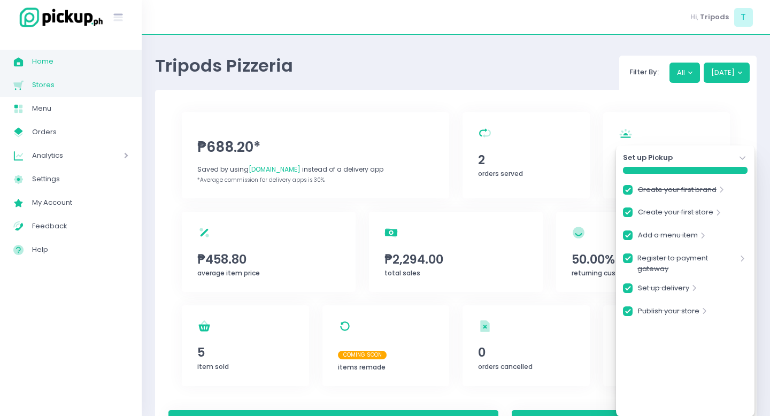
click at [37, 82] on span "Stores" at bounding box center [80, 85] width 96 height 14
checkbox input "true"
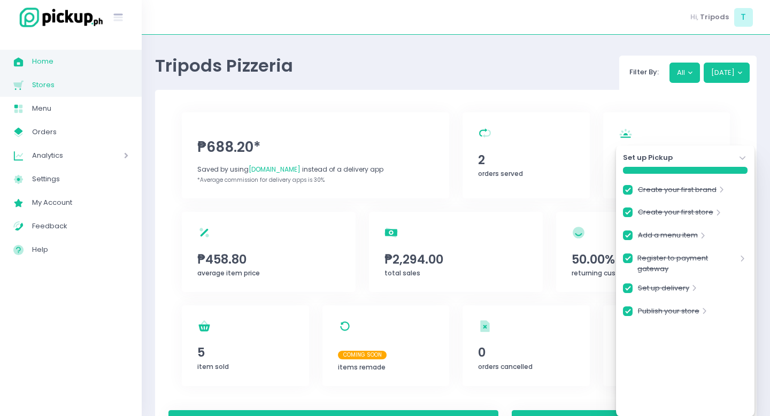
checkbox input "true"
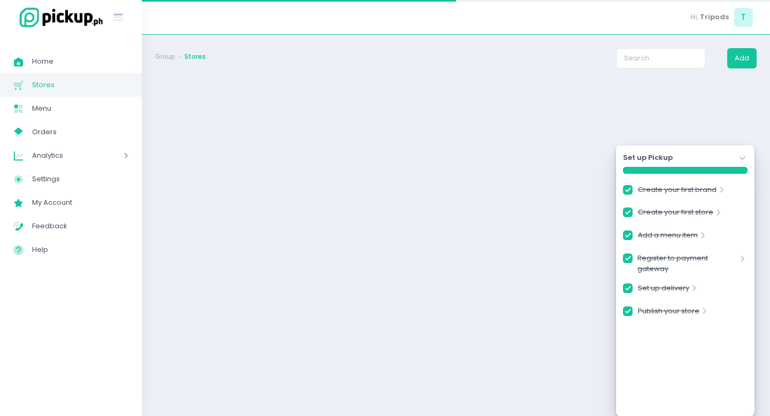
checkbox input "true"
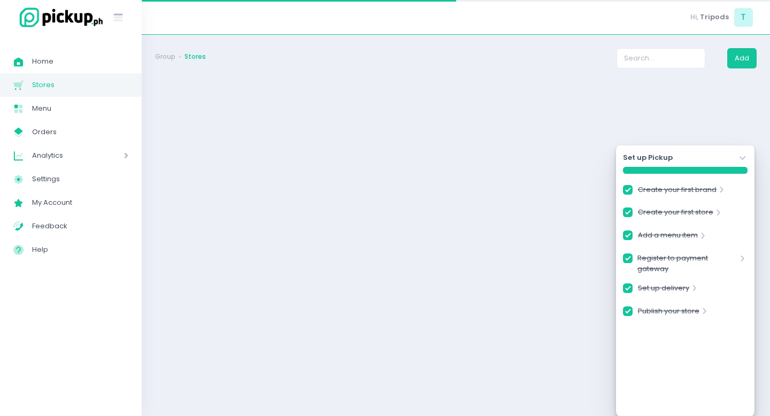
checkbox input "true"
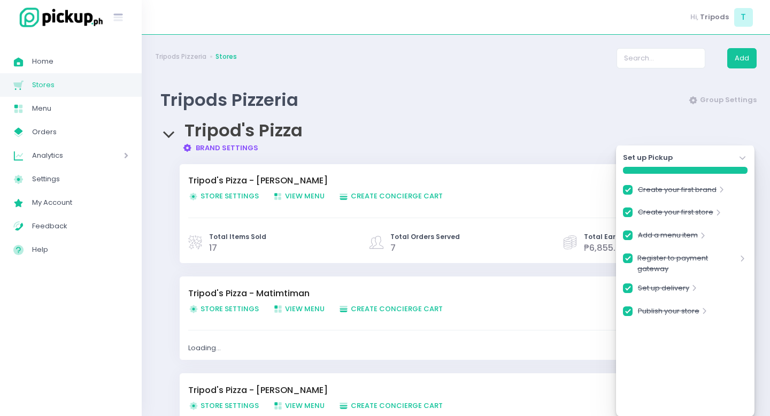
click at [214, 150] on link "Brand Settings Created with Sketch. Brand Settings" at bounding box center [220, 148] width 76 height 10
checkbox input "true"
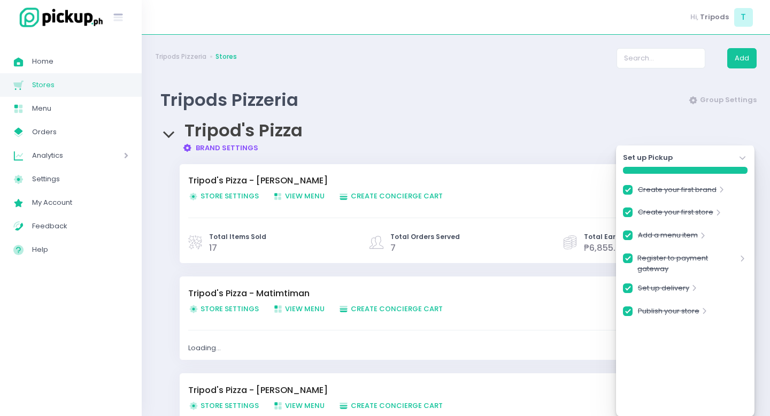
checkbox input "true"
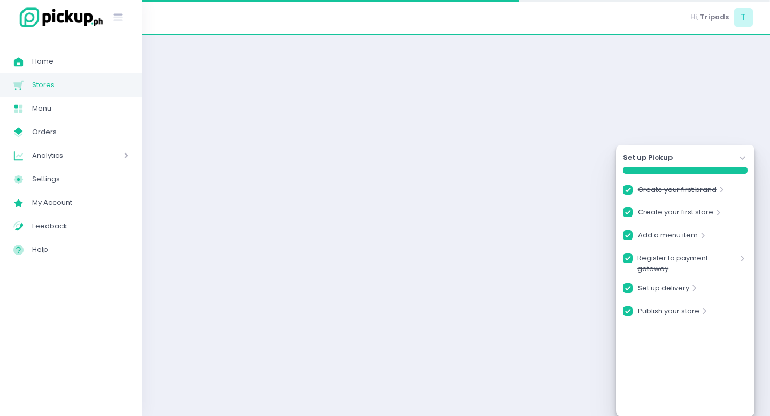
checkbox input "true"
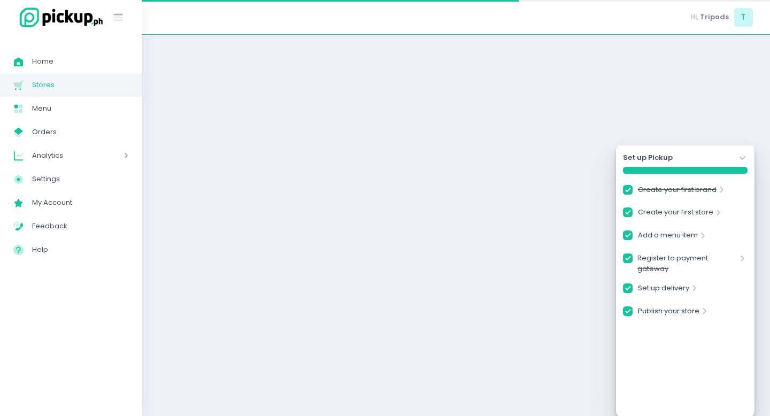
checkbox input "true"
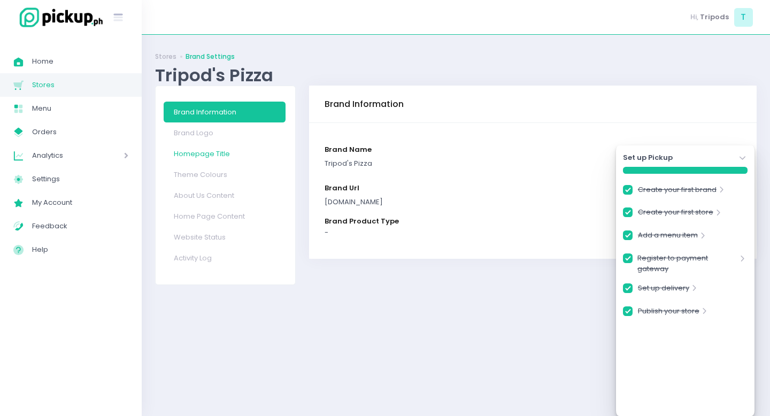
click at [201, 156] on link "Homepage Title" at bounding box center [225, 153] width 122 height 21
checkbox input "true"
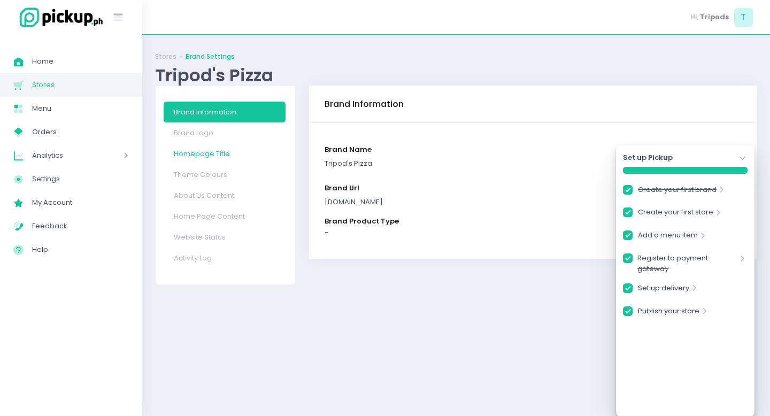
checkbox input "true"
select select "normal"
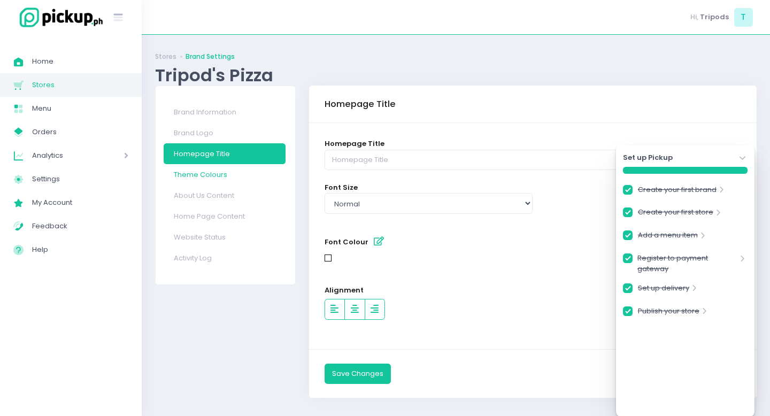
click at [199, 172] on link "Theme Colours" at bounding box center [225, 174] width 122 height 21
checkbox input "true"
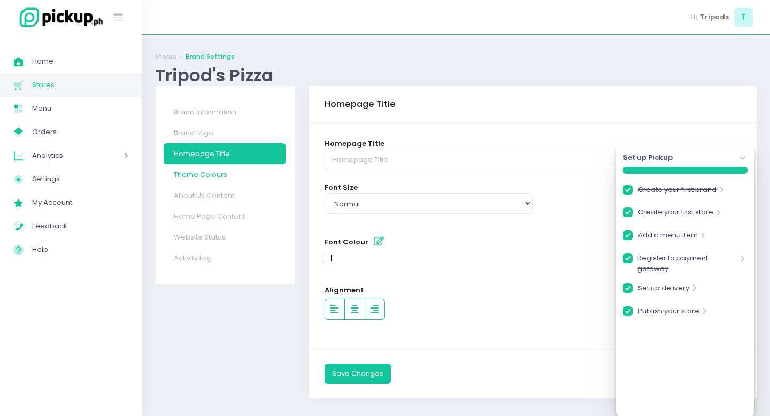
checkbox input "true"
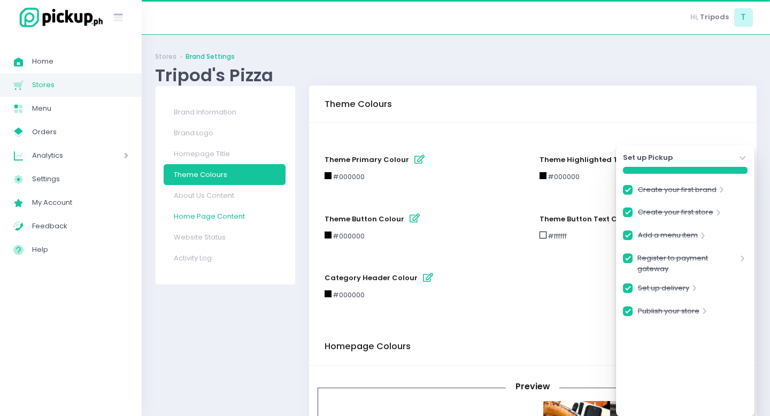
click at [207, 207] on link "Home Page Content" at bounding box center [225, 216] width 122 height 21
checkbox input "true"
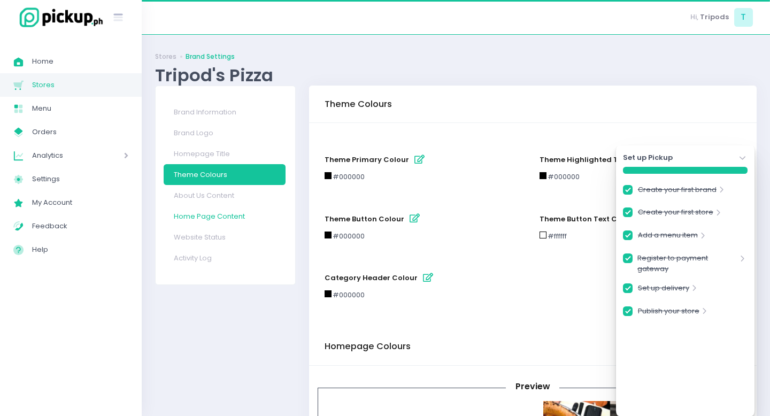
checkbox input "true"
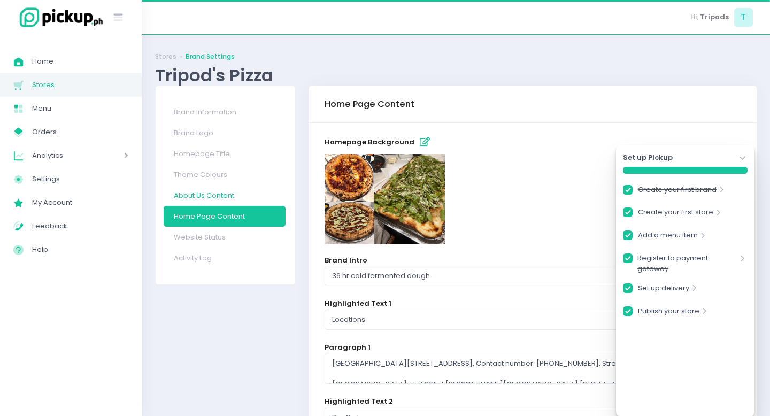
click at [209, 192] on link "About Us Content" at bounding box center [225, 195] width 122 height 21
checkbox input "true"
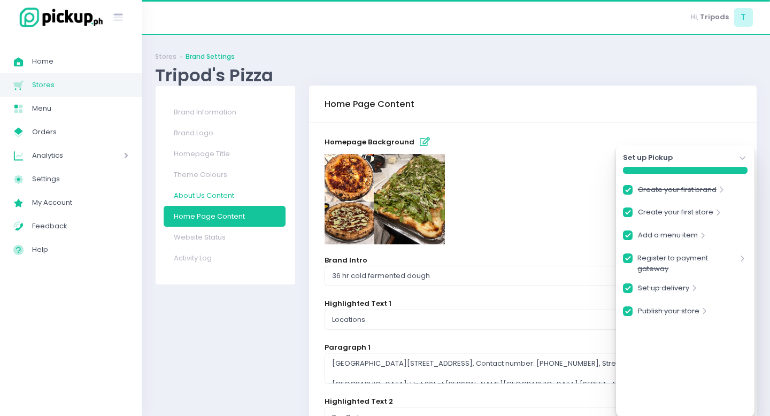
checkbox input "true"
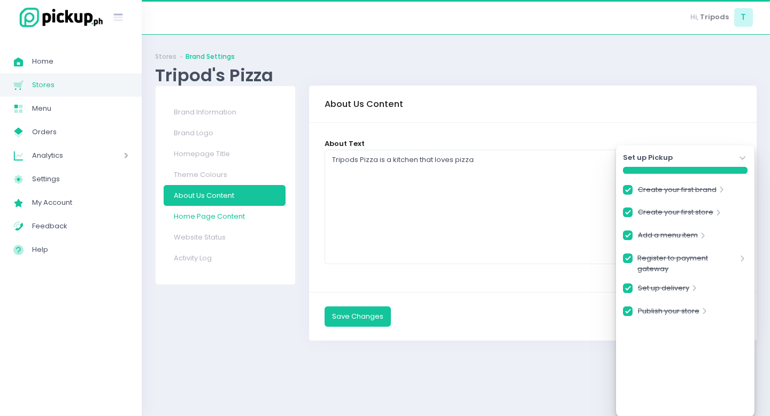
click at [204, 206] on link "Home Page Content" at bounding box center [225, 216] width 122 height 21
checkbox input "true"
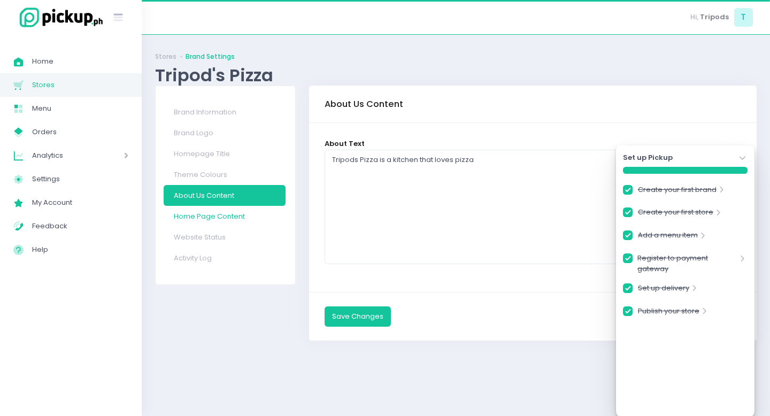
checkbox input "true"
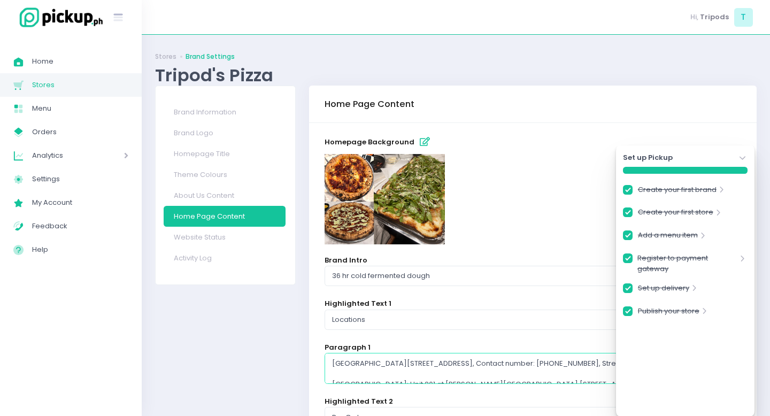
click at [380, 360] on textarea "[GEOGRAPHIC_DATA][STREET_ADDRESS], Contact number: [PHONE_NUMBER], Street parki…" at bounding box center [533, 368] width 416 height 31
drag, startPoint x: 547, startPoint y: 357, endPoint x: 493, endPoint y: 375, distance: 57.7
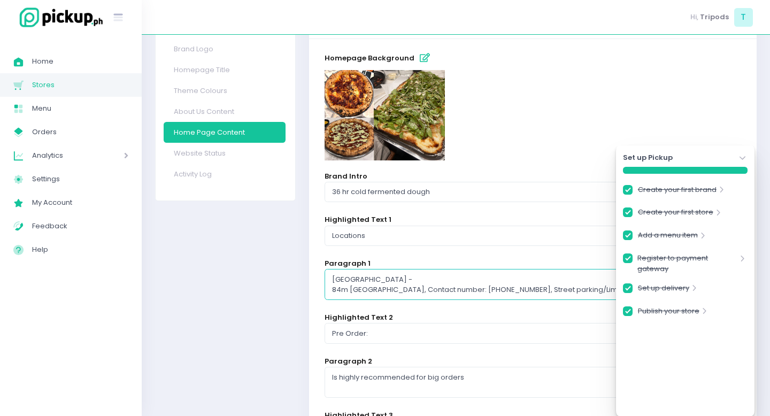
scroll to position [88, 0]
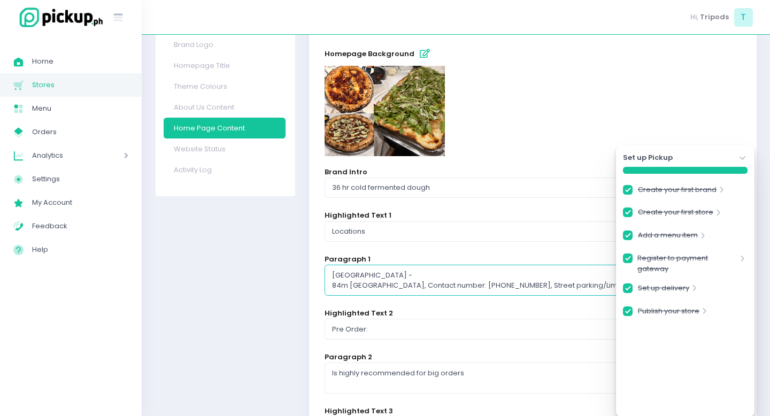
click at [746, 156] on icon "Stockholm-icons / Navigation / Angle-down Created with Sketch." at bounding box center [742, 158] width 11 height 11
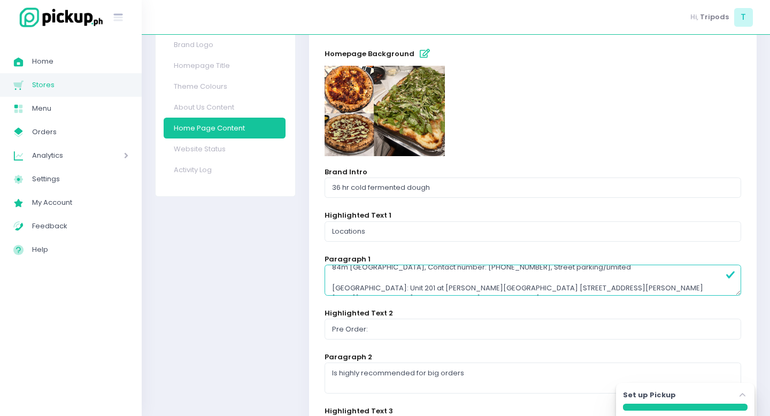
scroll to position [29, 0]
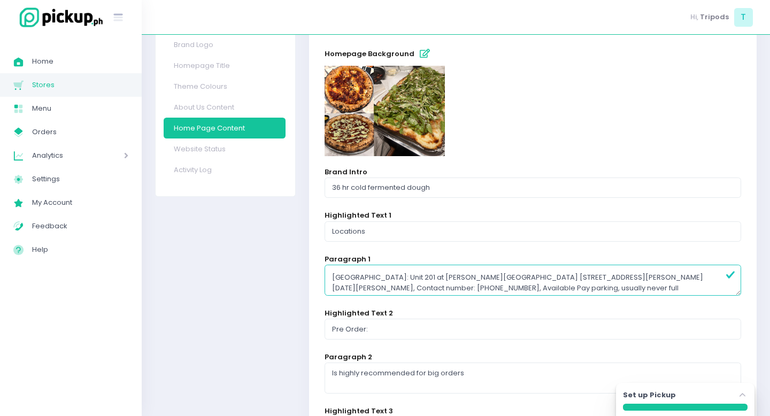
click at [382, 276] on textarea "Quezon City - 84m matimtiman street, teachers village east, Contact number: 090…" at bounding box center [533, 280] width 416 height 31
click at [386, 276] on textarea "Quezon City - 84m matimtiman street, teachers village east, Contact number: 090…" at bounding box center [533, 280] width 416 height 31
drag, startPoint x: 653, startPoint y: 276, endPoint x: 535, endPoint y: 277, distance: 118.7
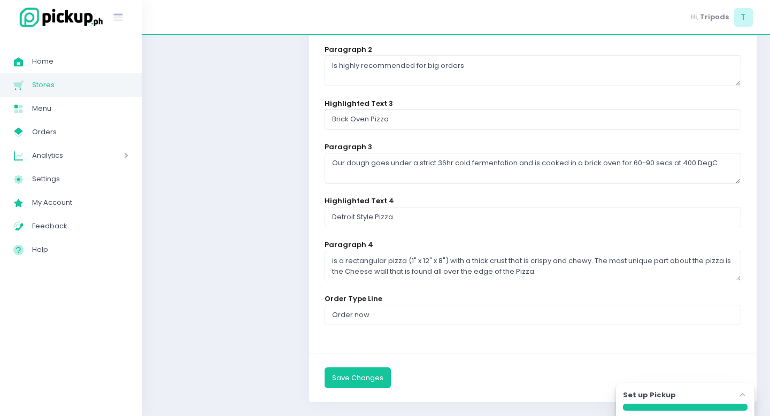
scroll to position [408, 0]
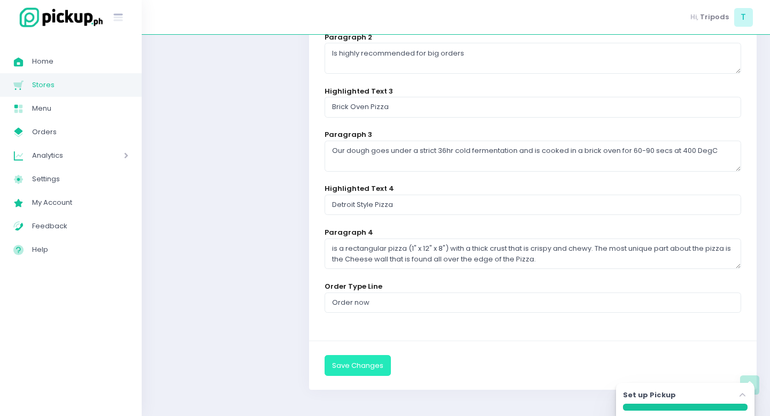
type textarea "Quezon City - 84m matimtiman street, teachers village east, Contact number: 090…"
click at [364, 367] on button "Save Changes" at bounding box center [358, 365] width 66 height 20
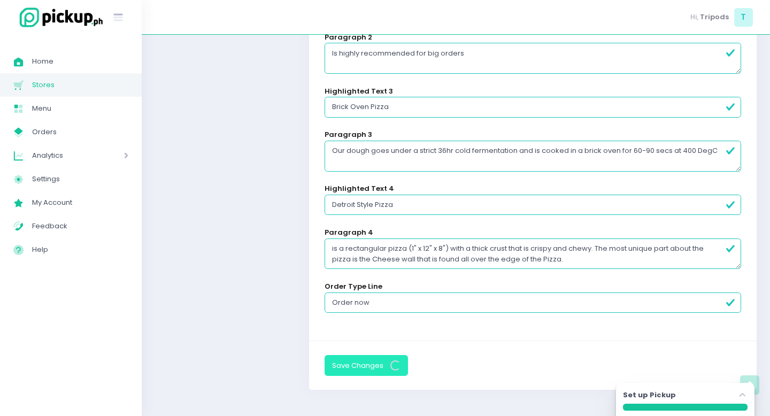
scroll to position [0, 0]
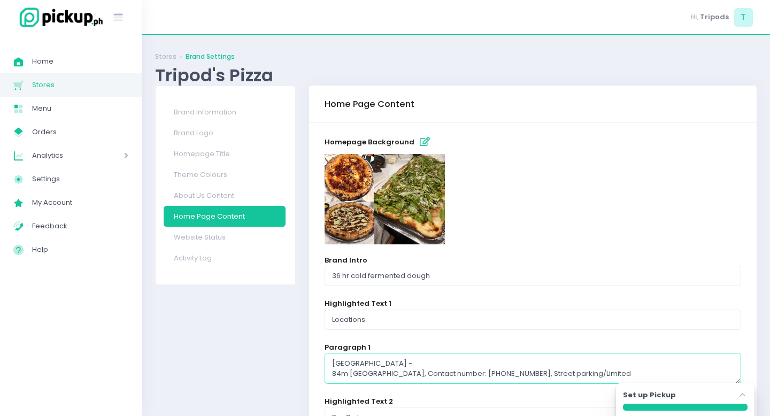
click at [456, 359] on textarea "Quezon City - 84m matimtiman street, teachers village east, Contact number: 090…" at bounding box center [533, 368] width 416 height 31
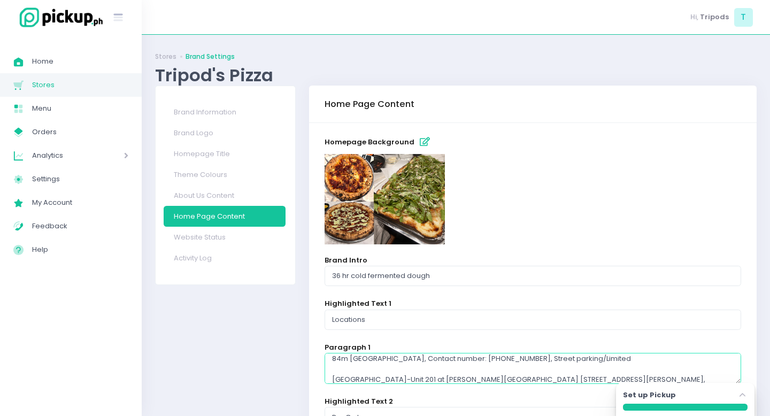
click at [684, 358] on textarea "Quezon City - 84m matimtiman street, teachers village east, Contact number: 090…" at bounding box center [533, 368] width 416 height 31
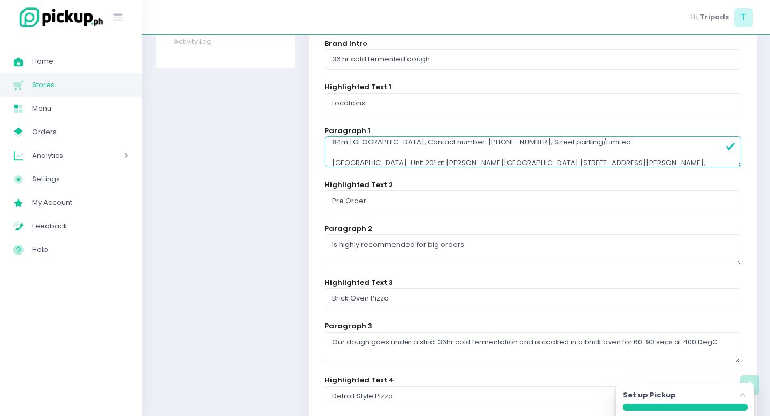
scroll to position [408, 0]
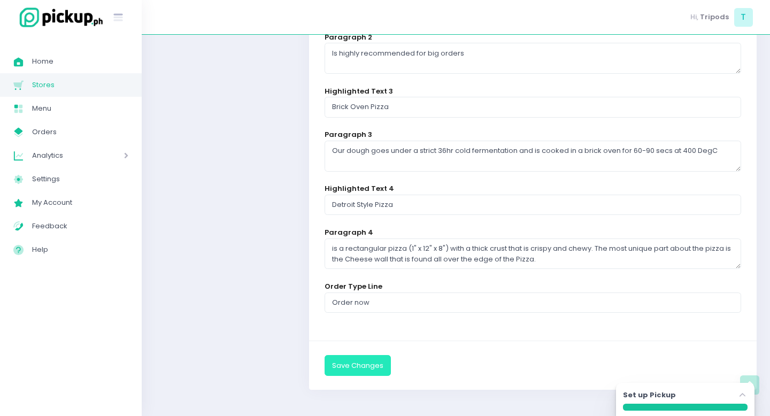
type textarea "Quezon City - 84m matimtiman street, teachers village east, Contact number: 090…"
click at [376, 366] on button "Save Changes" at bounding box center [358, 365] width 66 height 20
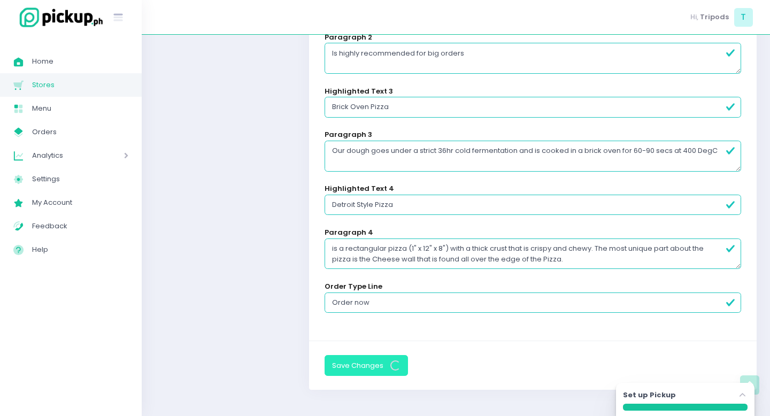
scroll to position [0, 0]
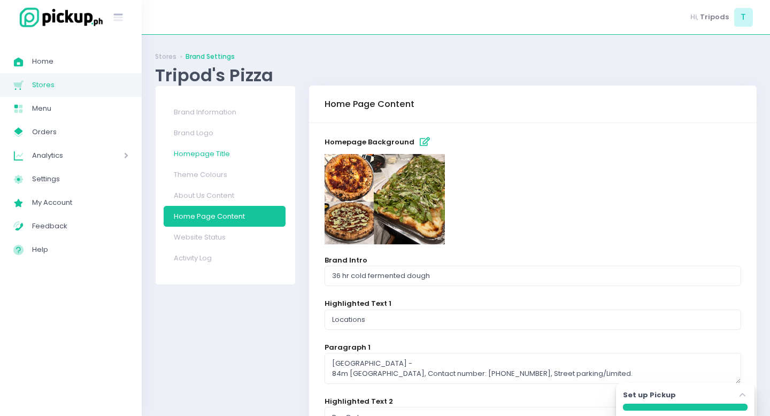
click at [205, 149] on link "Homepage Title" at bounding box center [225, 153] width 122 height 21
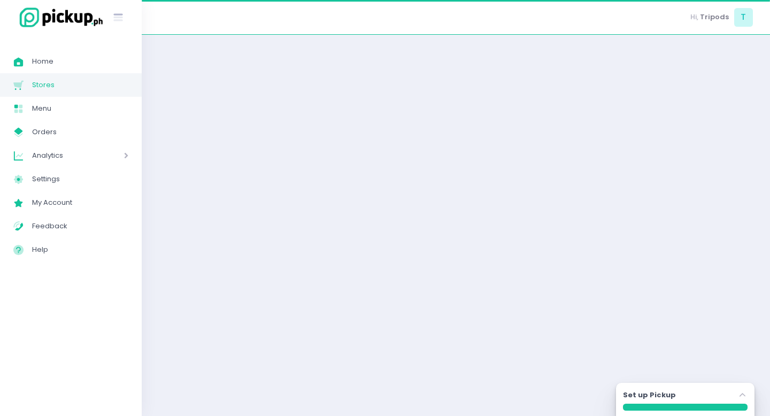
select select "normal"
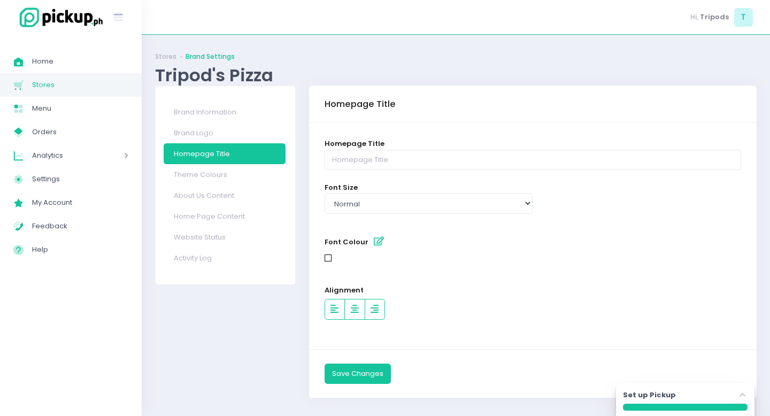
scroll to position [9, 0]
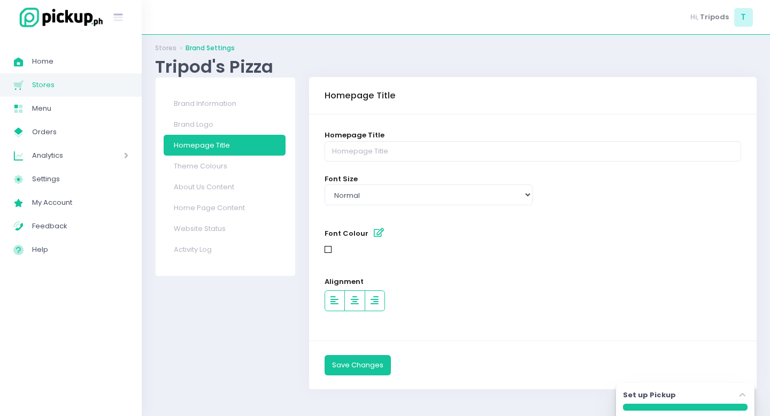
click at [327, 249] on div at bounding box center [328, 249] width 7 height 7
click at [370, 231] on button "Font Colour" at bounding box center [379, 234] width 18 height 18
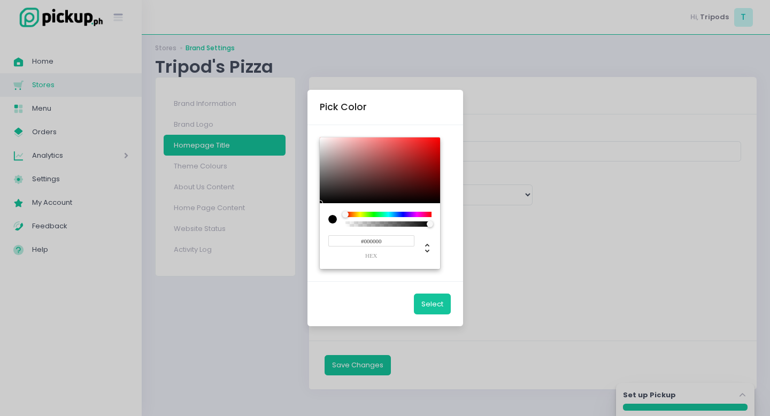
click at [528, 236] on div "Pick Color #000000 hex Select" at bounding box center [385, 208] width 770 height 416
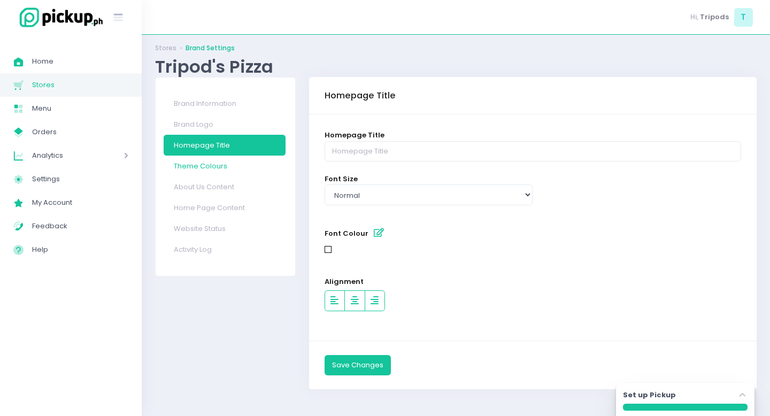
click at [202, 168] on link "Theme Colours" at bounding box center [225, 166] width 122 height 21
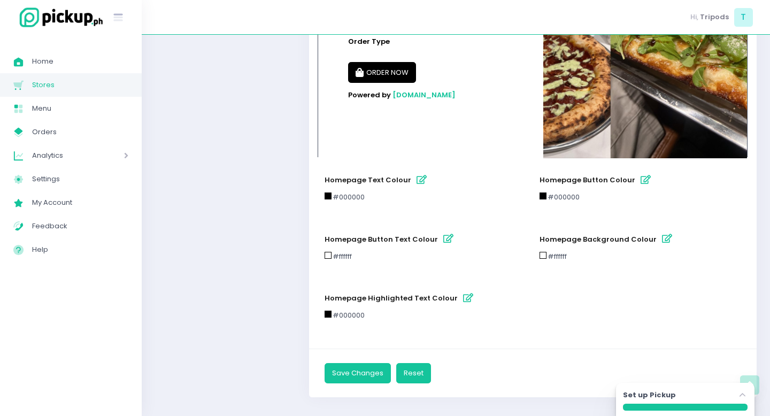
scroll to position [542, 0]
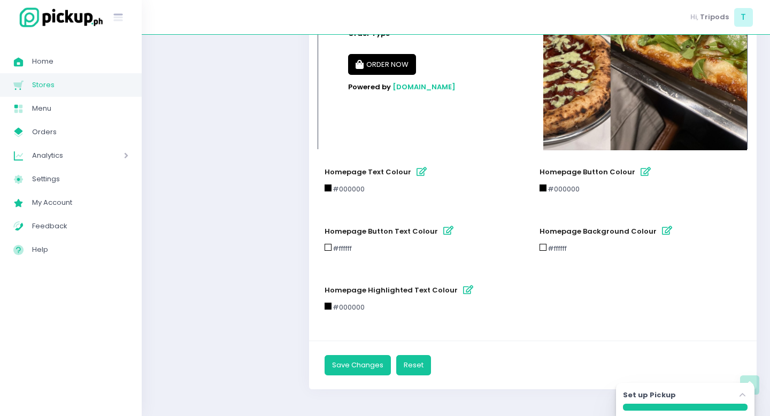
click at [662, 233] on icon "button" at bounding box center [667, 230] width 10 height 9
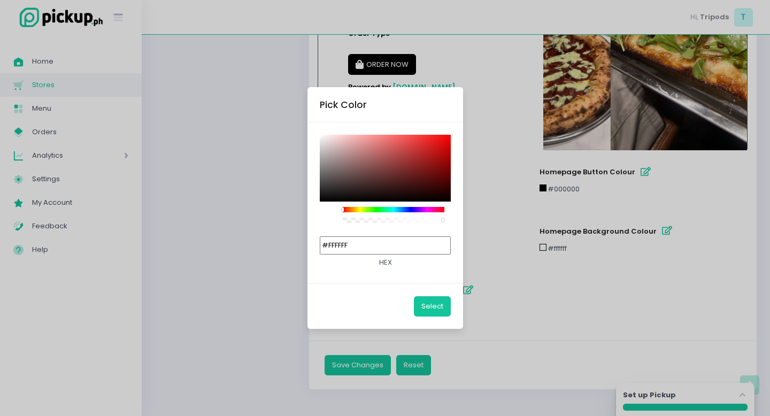
click at [639, 292] on div "Pick Color #FFFFFF hex Select" at bounding box center [385, 208] width 770 height 416
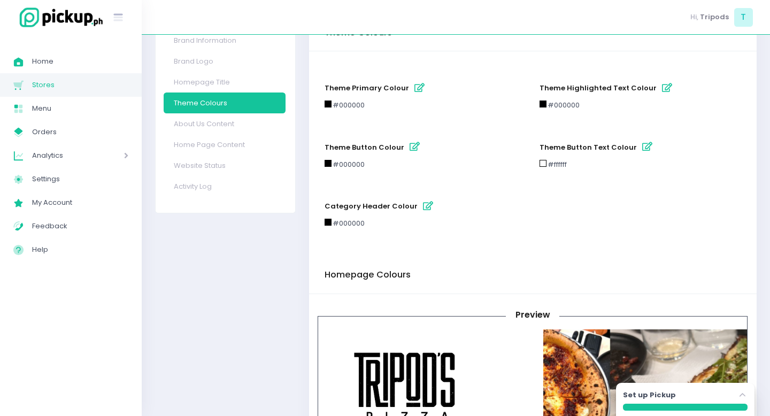
scroll to position [5, 0]
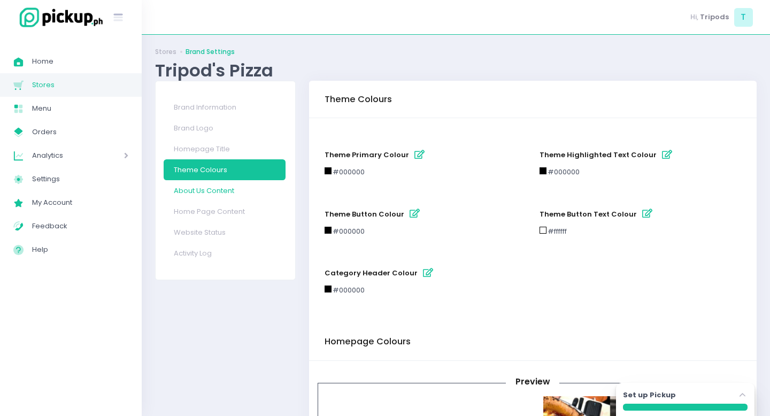
click at [223, 196] on link "About Us Content" at bounding box center [225, 190] width 122 height 21
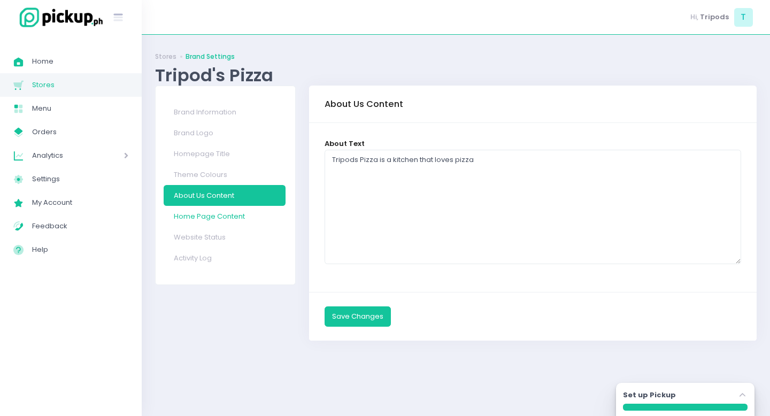
click at [233, 208] on link "Home Page Content" at bounding box center [225, 216] width 122 height 21
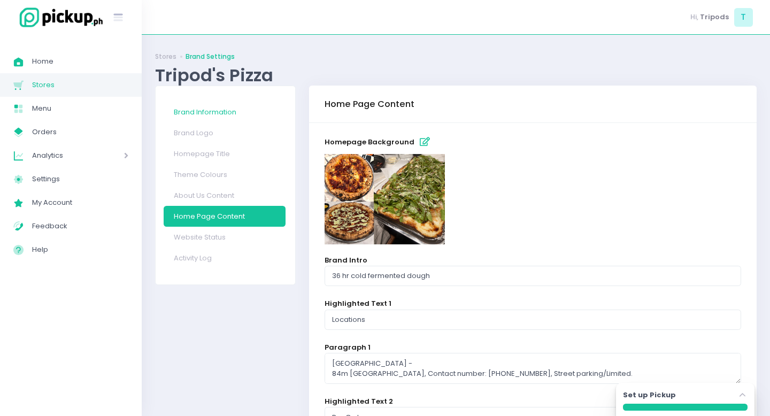
click at [215, 117] on link "Brand Information" at bounding box center [225, 112] width 122 height 21
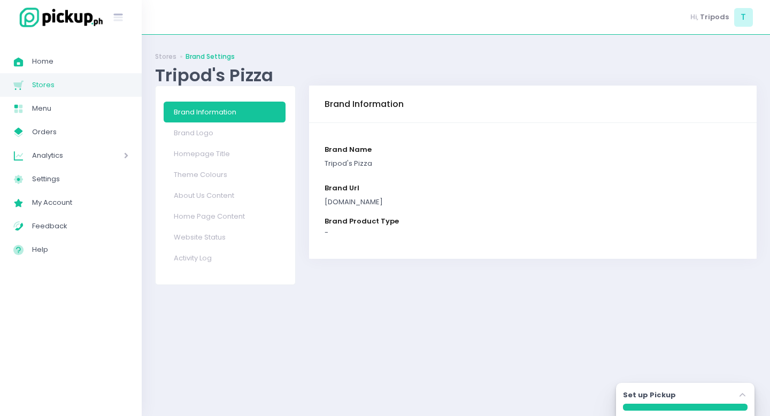
click at [353, 213] on div "brand product type -" at bounding box center [533, 227] width 430 height 36
click at [41, 64] on span "Home" at bounding box center [80, 62] width 96 height 14
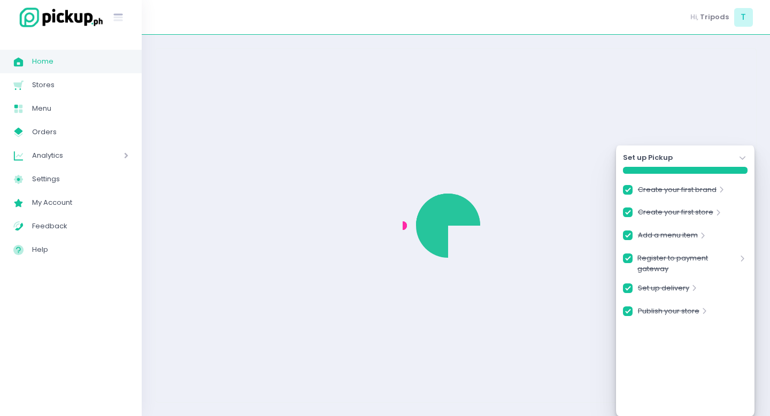
checkbox input "true"
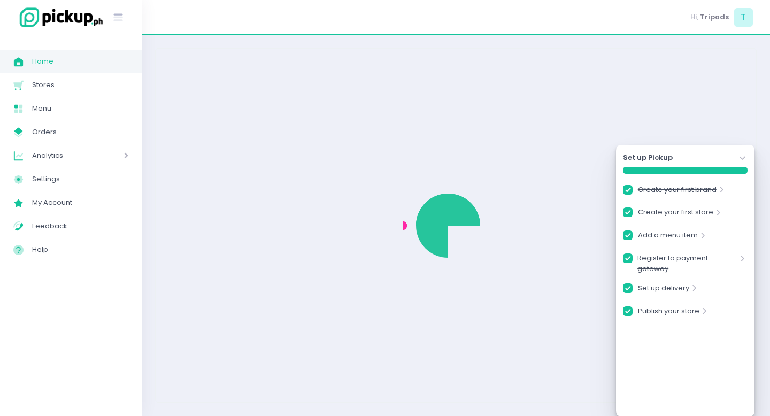
checkbox input "true"
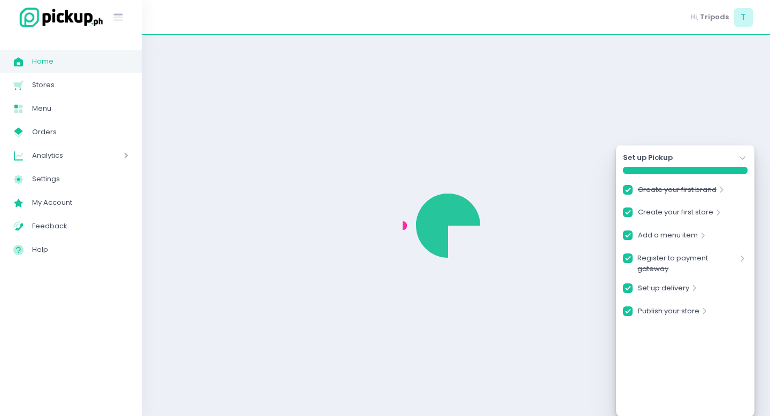
checkbox input "true"
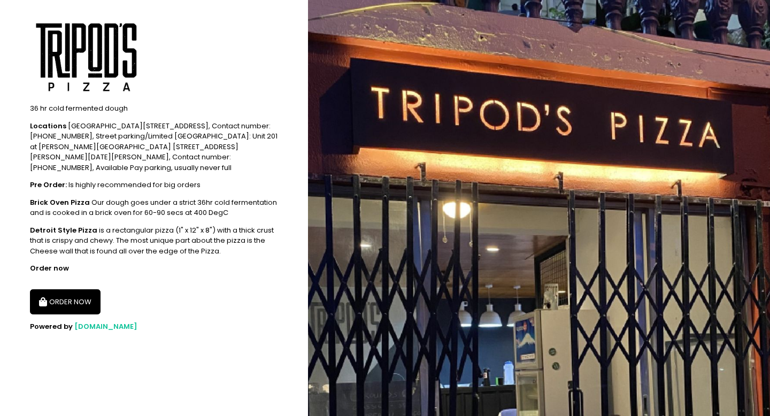
click at [175, 133] on div "Locations [GEOGRAPHIC_DATA] 84m [STREET_ADDRESS], Contact number: [PHONE_NUMBER…" at bounding box center [154, 147] width 248 height 52
click at [175, 133] on div "Locations Quezon City 84m matimtiman street, teachers village east 1101, Quezon…" at bounding box center [154, 147] width 248 height 52
click at [122, 160] on div "Locations Quezon City 84m matimtiman street, teachers village east 1101, Quezon…" at bounding box center [154, 147] width 248 height 52
click at [79, 296] on button "ORDER NOW" at bounding box center [65, 302] width 71 height 26
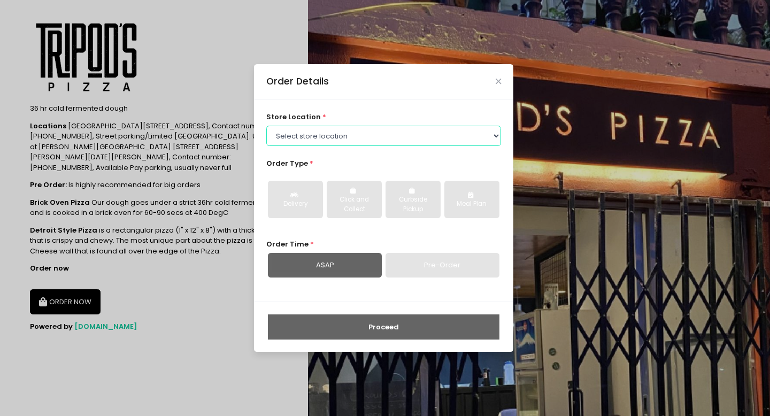
click at [288, 137] on select "Select store location Tripod's Pizza - Matimtiman Tripod's Pizza - Ignacio Trip…" at bounding box center [383, 136] width 235 height 20
